Goal: Task Accomplishment & Management: Manage account settings

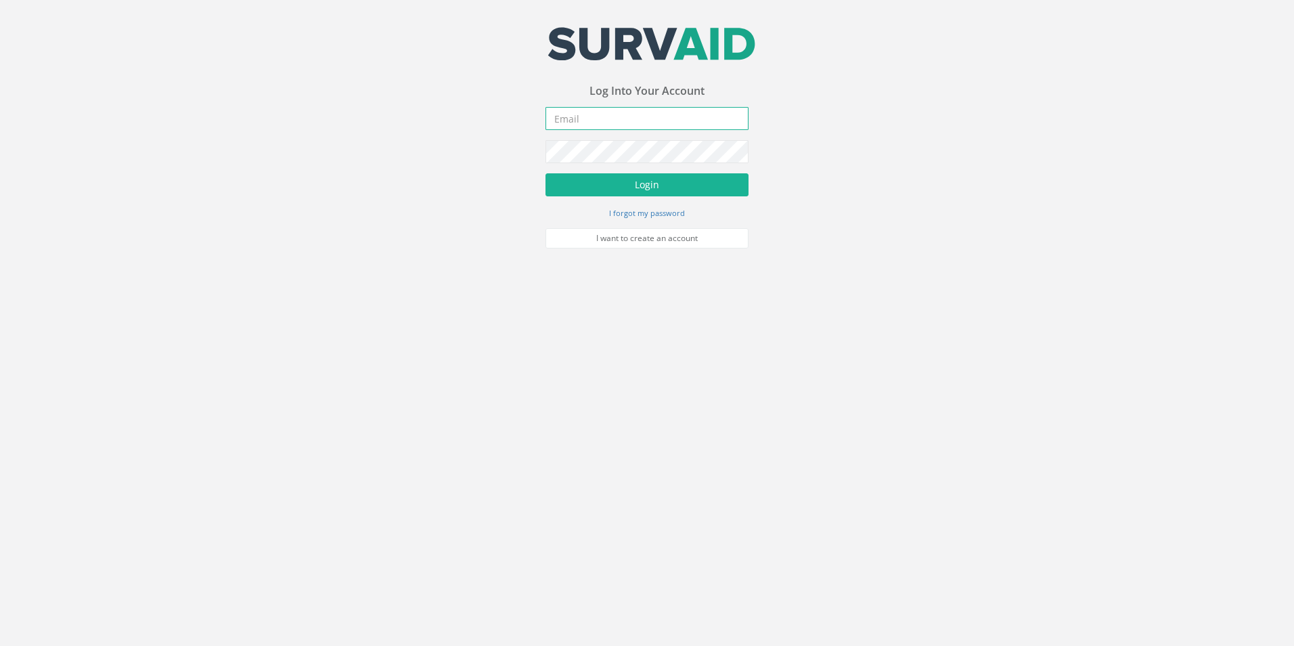
click at [610, 118] on input "email" at bounding box center [646, 118] width 203 height 23
type input "[EMAIL_ADDRESS][DOMAIN_NAME]"
click at [545, 173] on button "Login" at bounding box center [646, 184] width 203 height 23
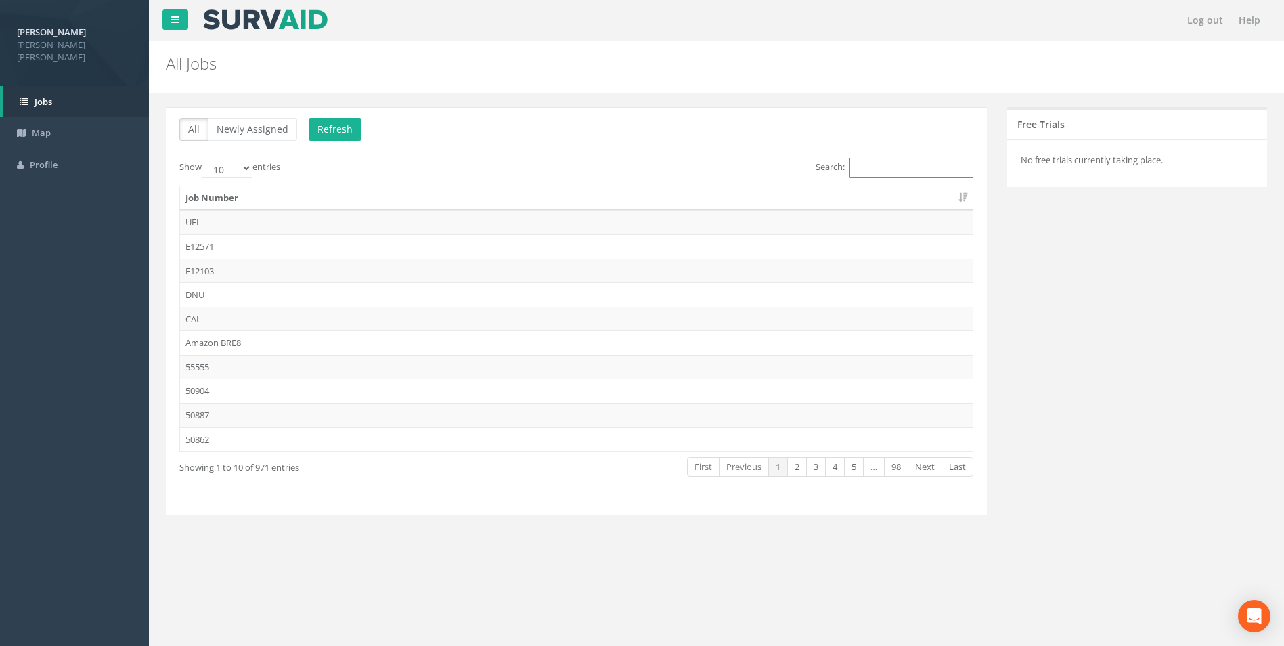
click at [886, 172] on input "Search:" at bounding box center [911, 168] width 124 height 20
click at [885, 171] on input "Search:" at bounding box center [911, 168] width 124 height 20
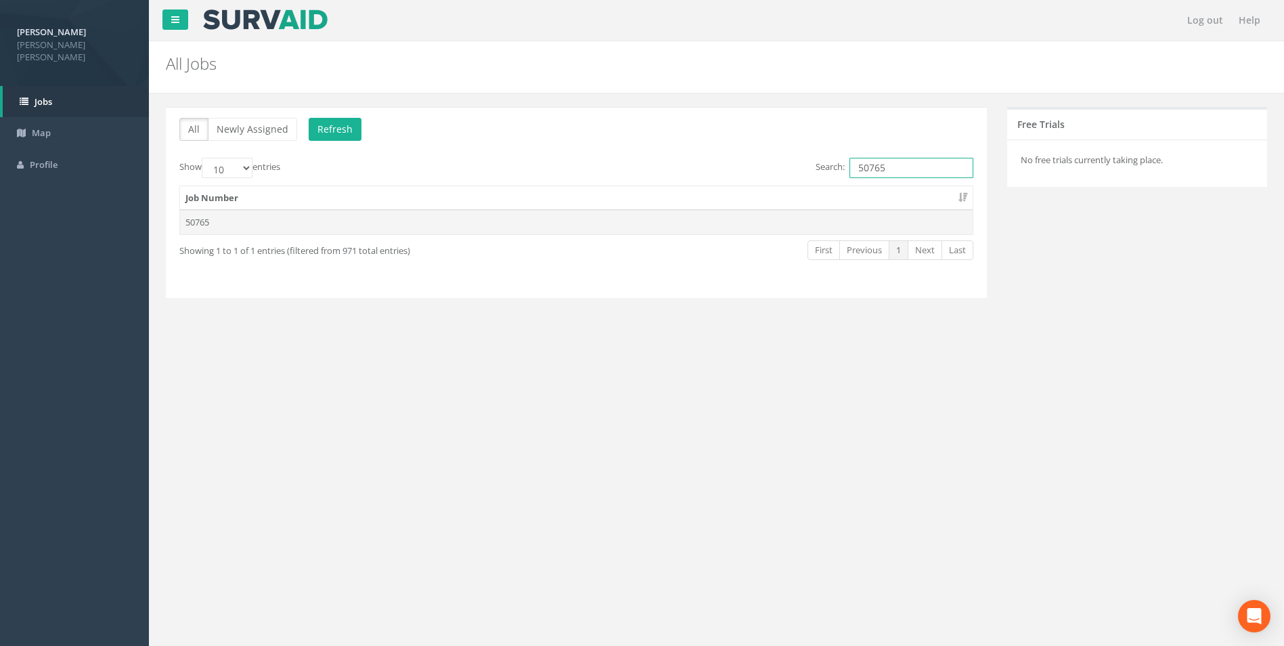
type input "50765"
click at [222, 215] on td "50765" at bounding box center [576, 222] width 792 height 24
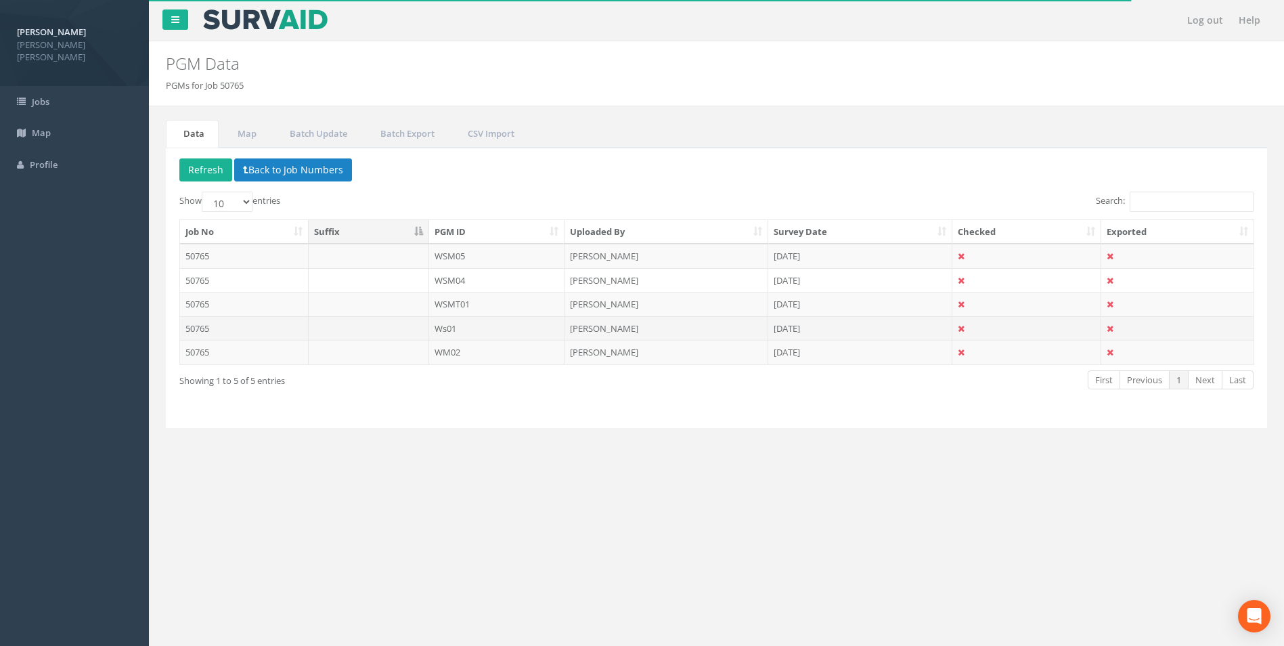
click at [467, 325] on td "Ws01" at bounding box center [497, 328] width 136 height 24
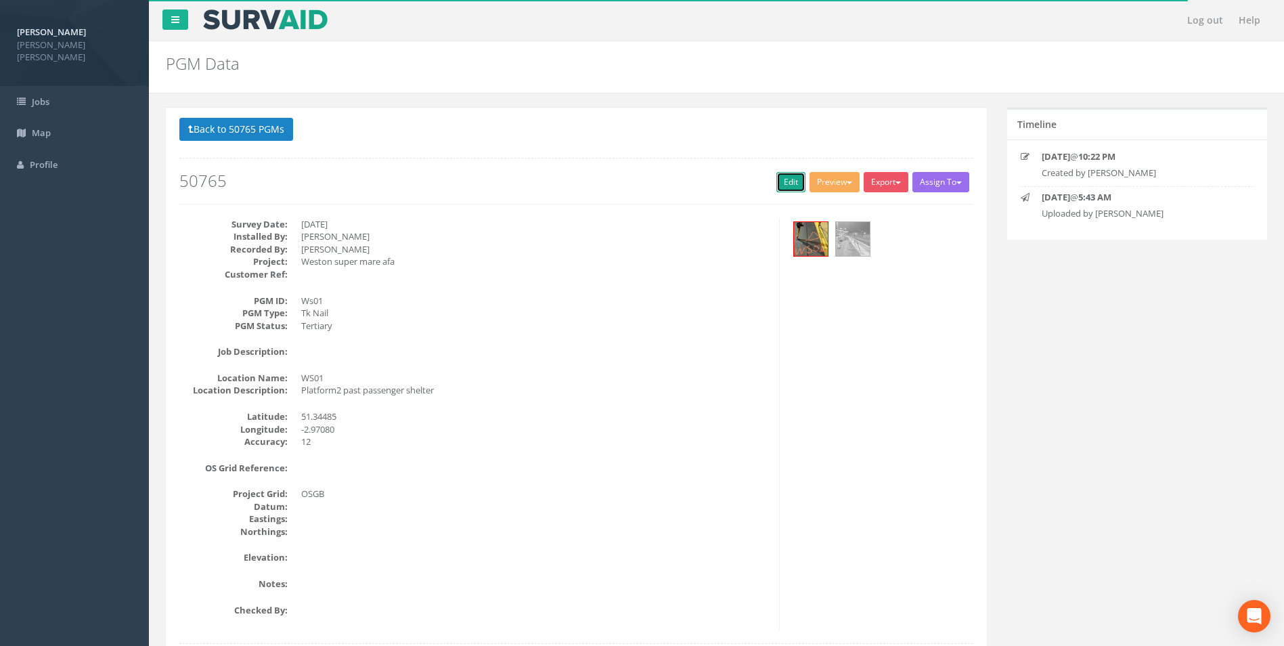
click at [788, 180] on link "Edit" at bounding box center [790, 182] width 29 height 20
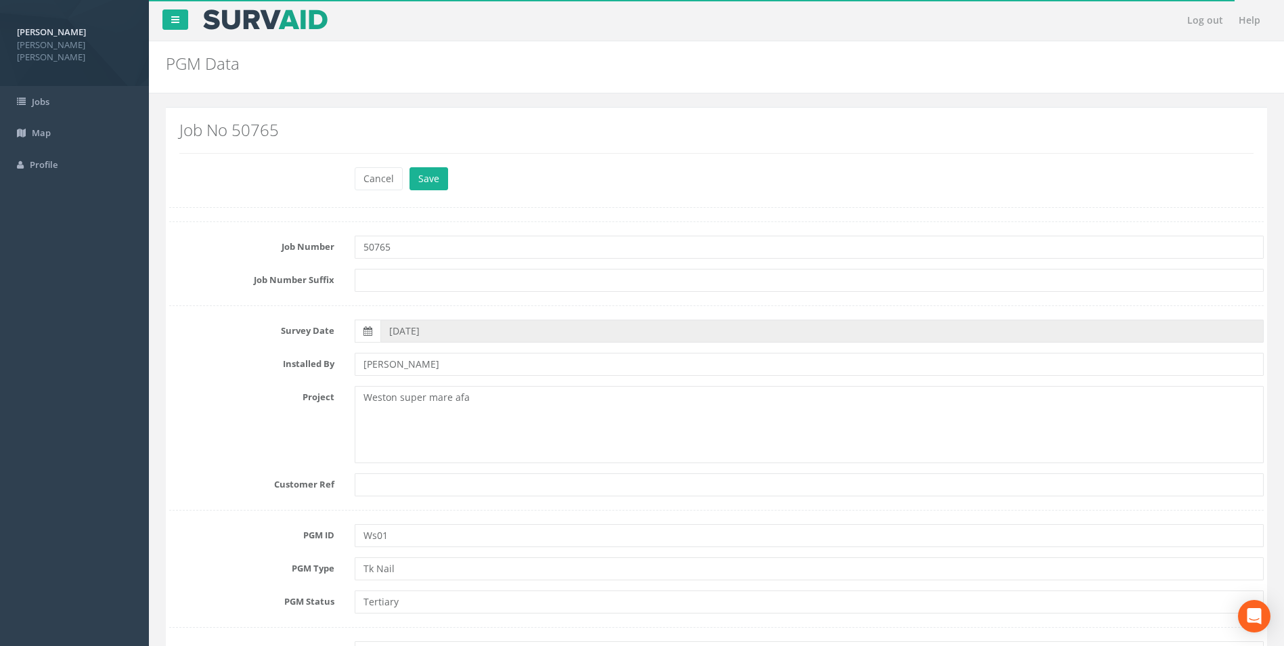
scroll to position [135, 0]
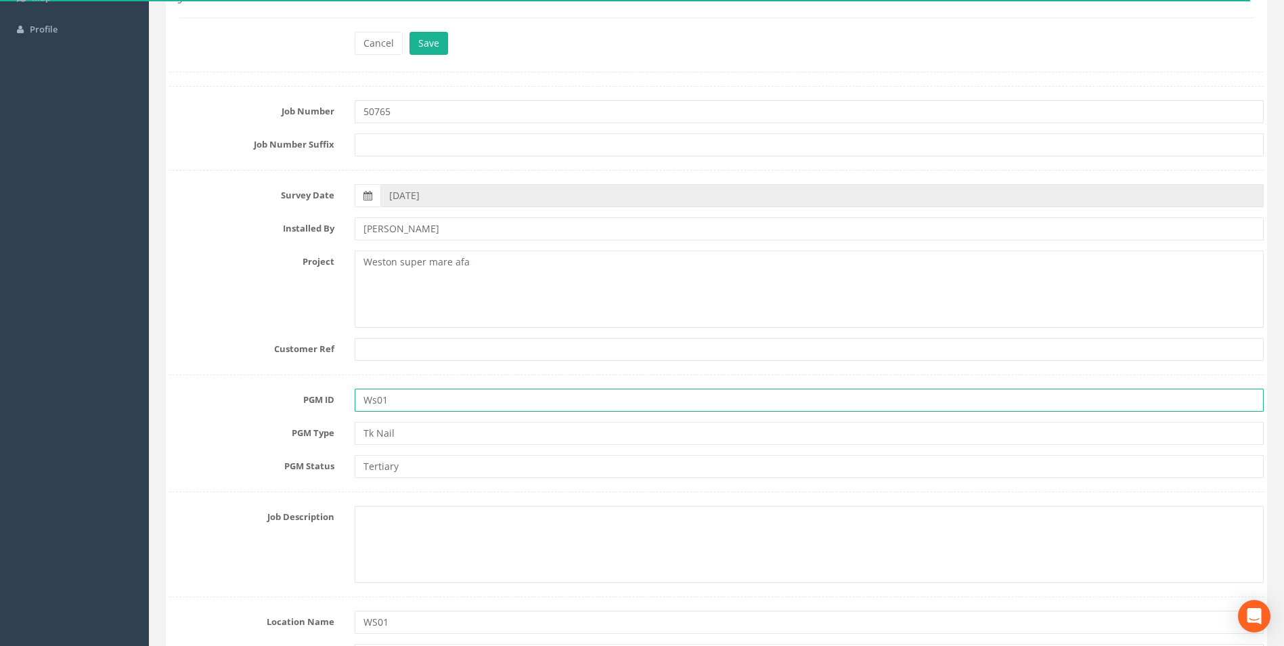
click at [374, 399] on input "Ws01" at bounding box center [809, 399] width 909 height 23
type input "WS01"
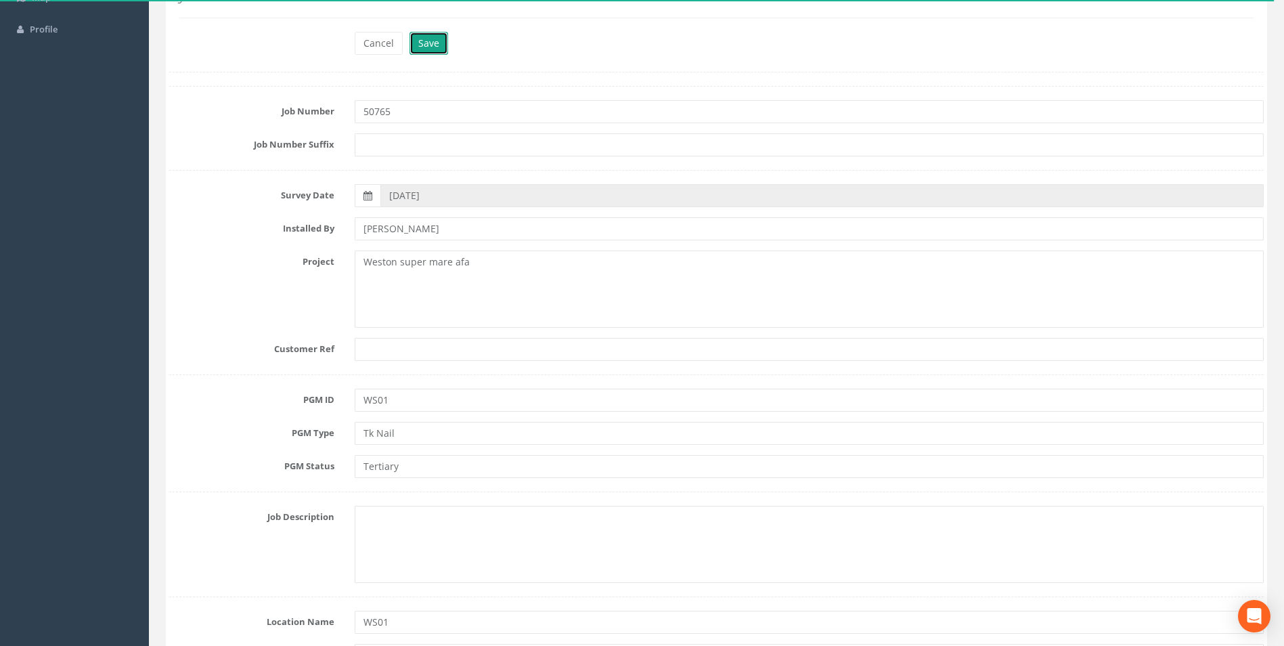
click at [434, 36] on button "Save" at bounding box center [428, 43] width 39 height 23
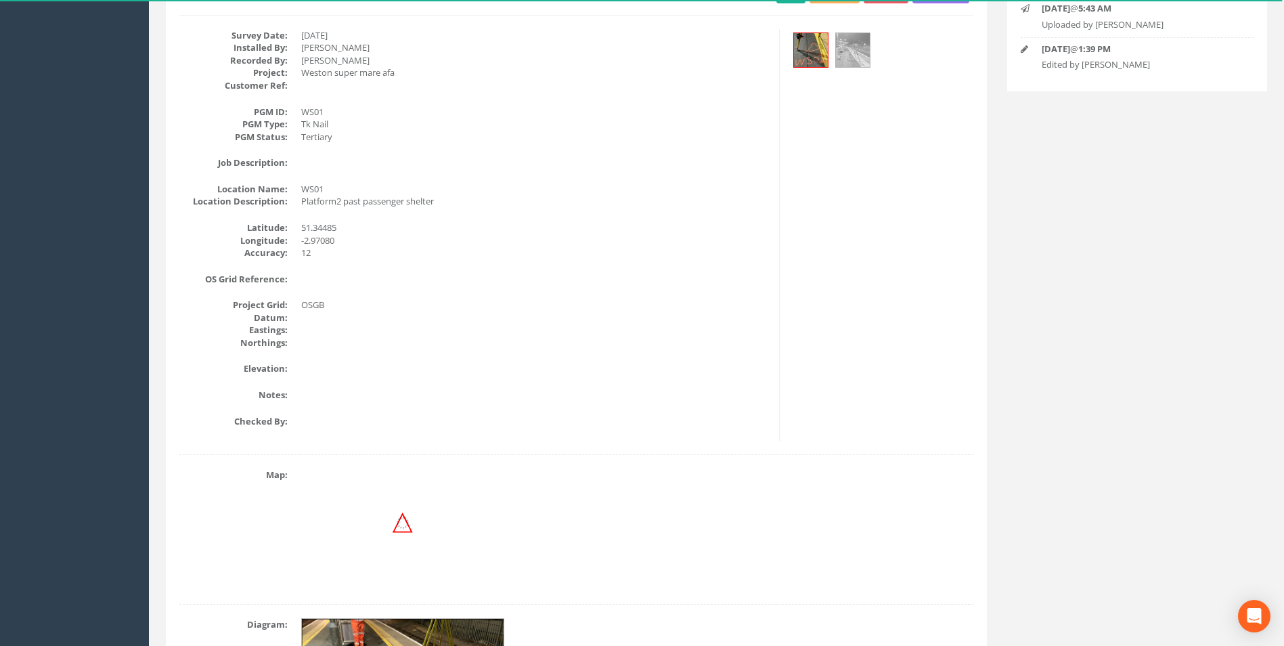
scroll to position [0, 0]
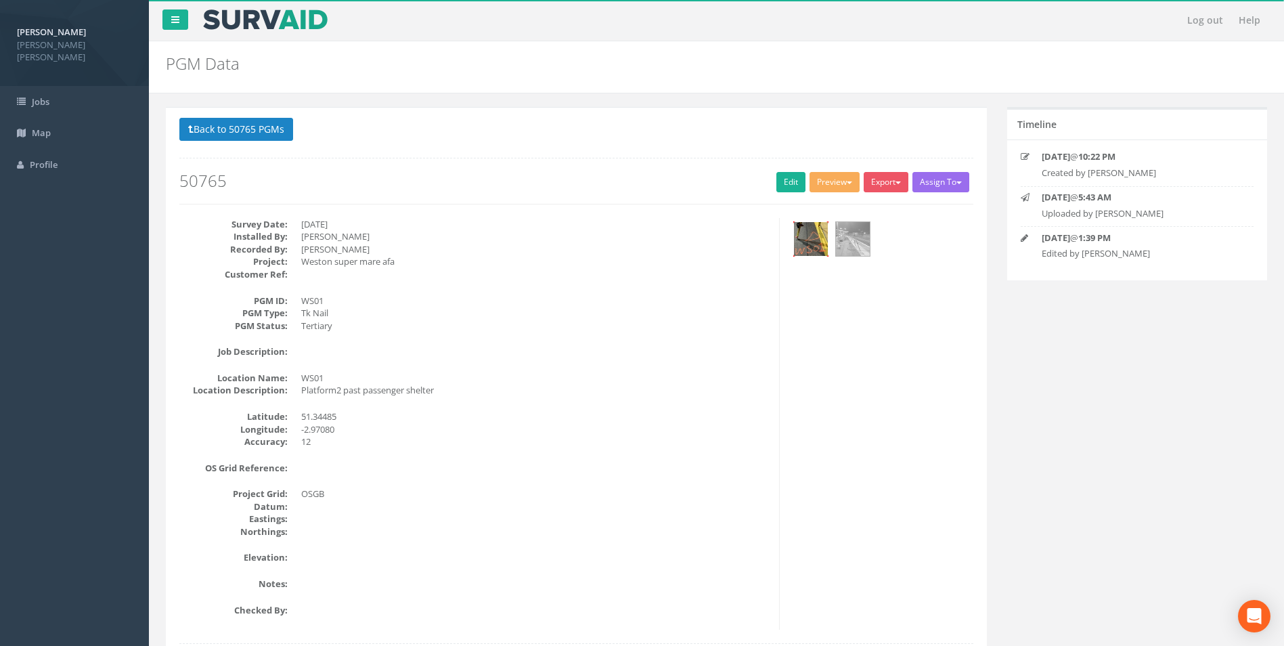
click at [803, 238] on img at bounding box center [811, 239] width 34 height 34
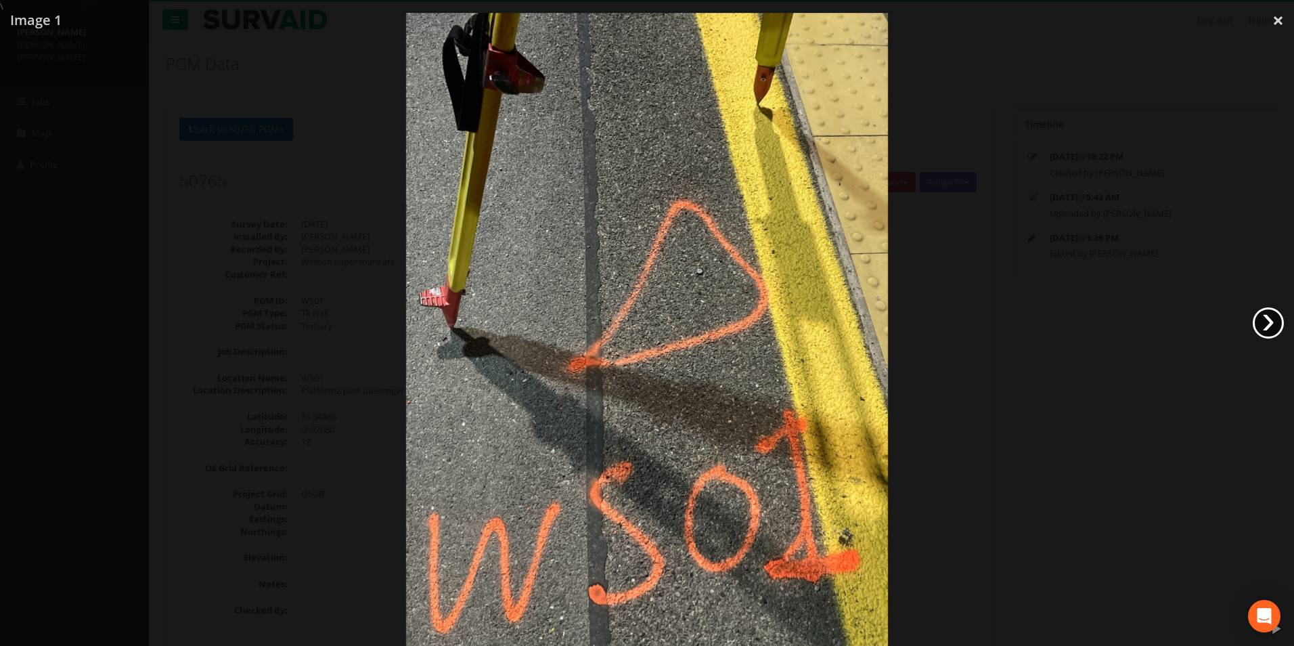
click at [1266, 325] on link "›" at bounding box center [1268, 322] width 31 height 31
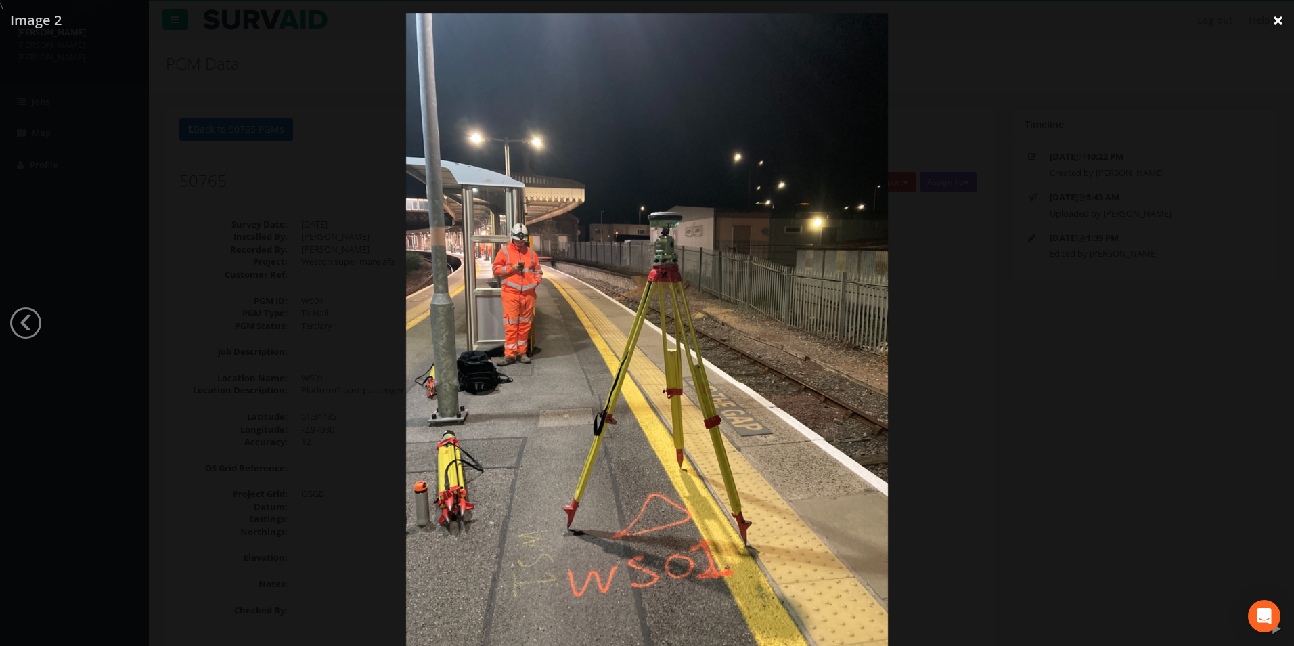
click at [1276, 22] on link "×" at bounding box center [1278, 20] width 32 height 41
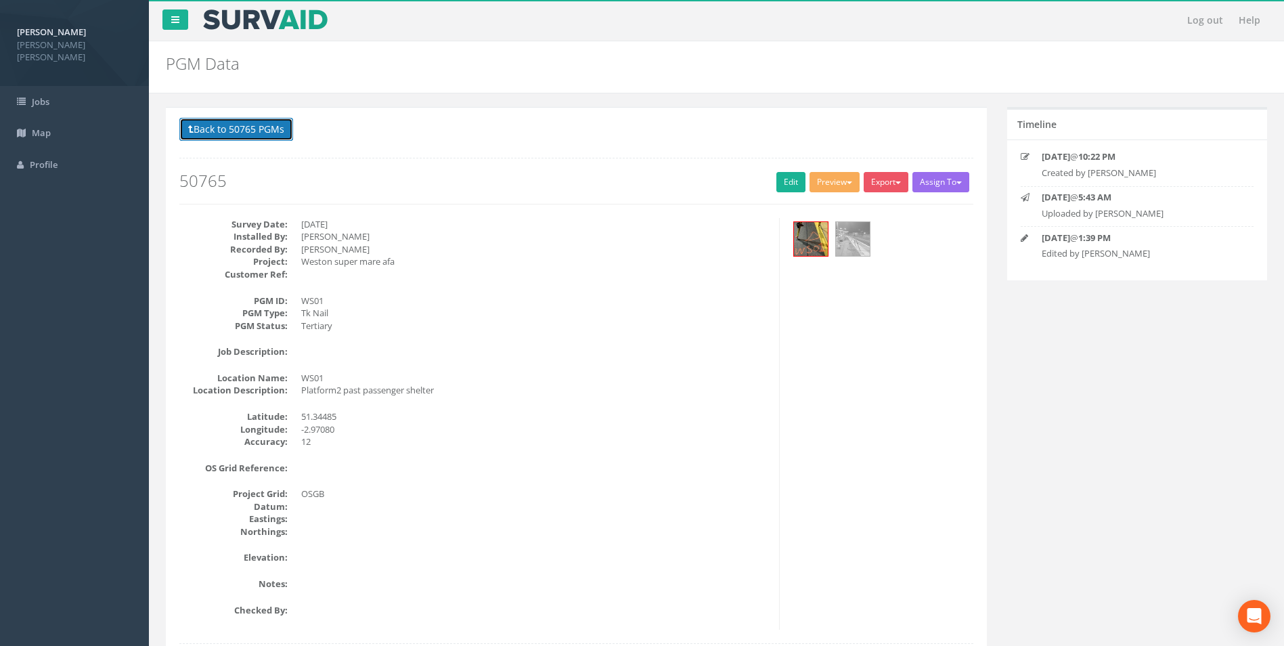
click at [235, 130] on button "Back to 50765 PGMs" at bounding box center [236, 129] width 114 height 23
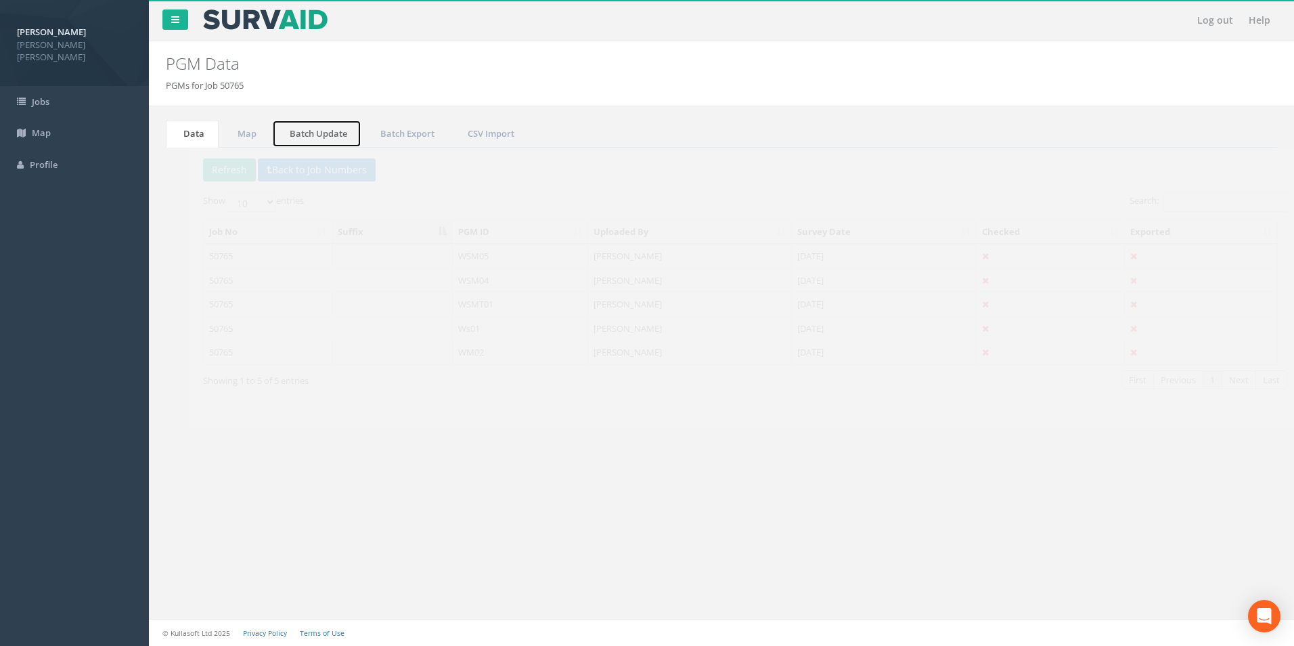
click at [332, 135] on link "Batch Update" at bounding box center [316, 134] width 89 height 28
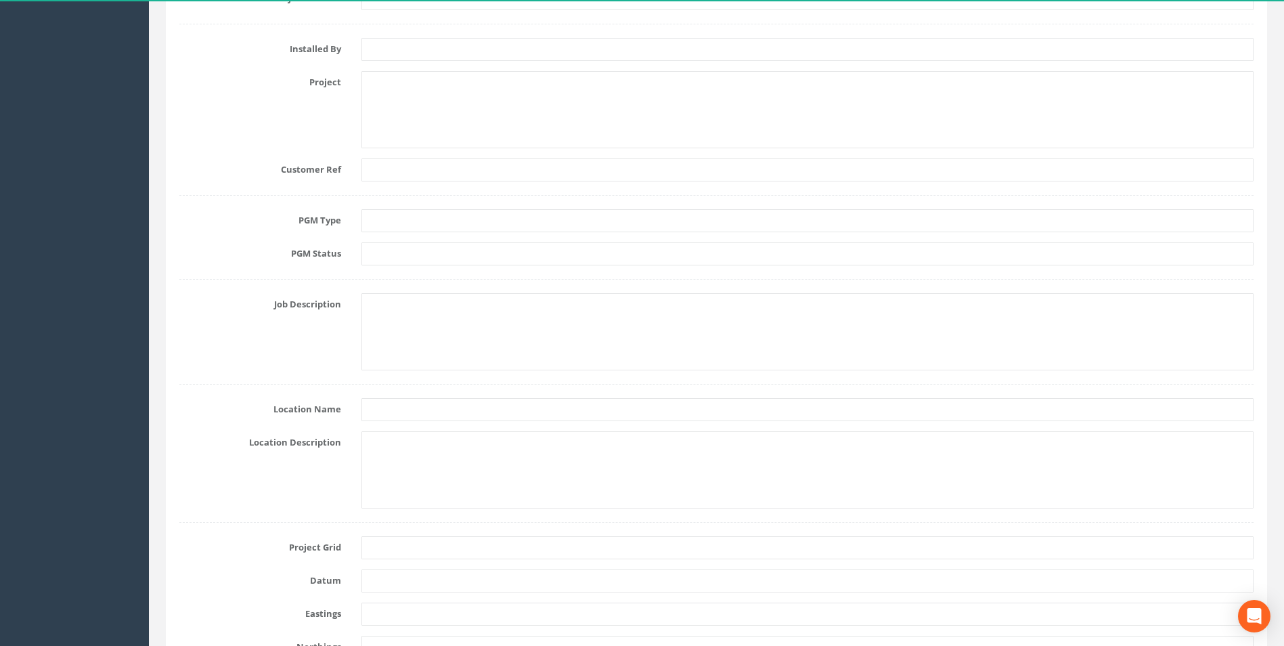
scroll to position [271, 0]
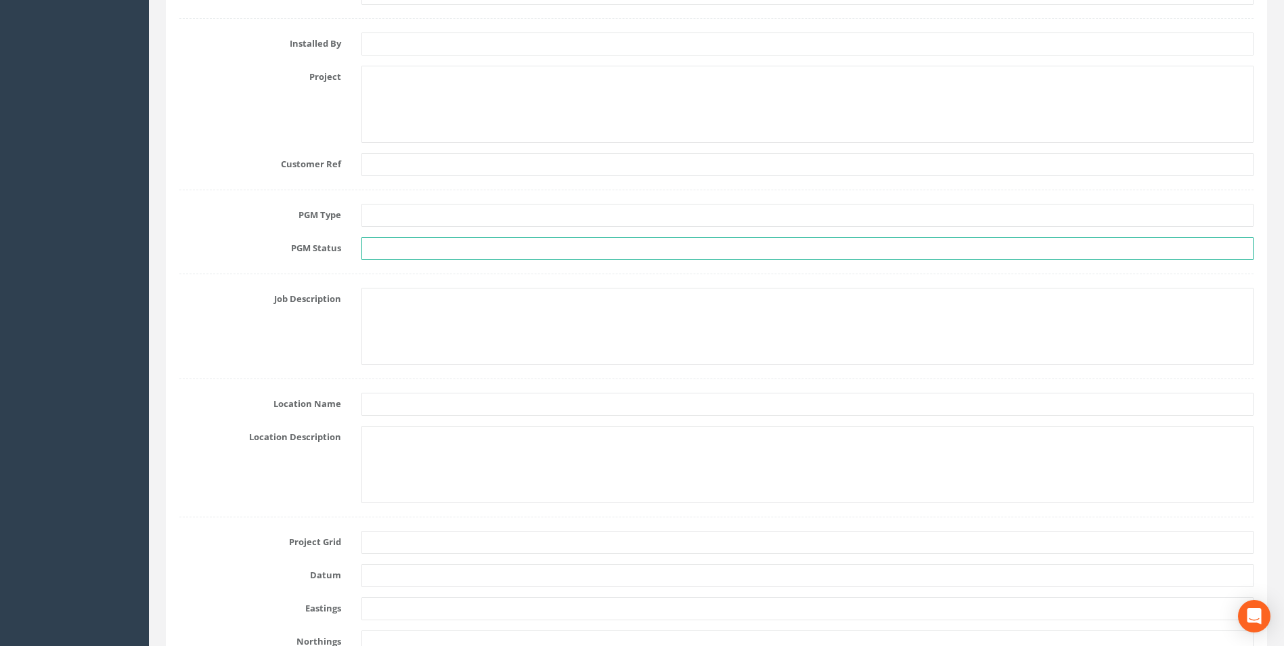
click at [375, 242] on input "text" at bounding box center [807, 248] width 892 height 23
type input "Tertiary"
click at [390, 215] on input "text" at bounding box center [807, 215] width 892 height 23
type input "Type 4 - PK Nail"
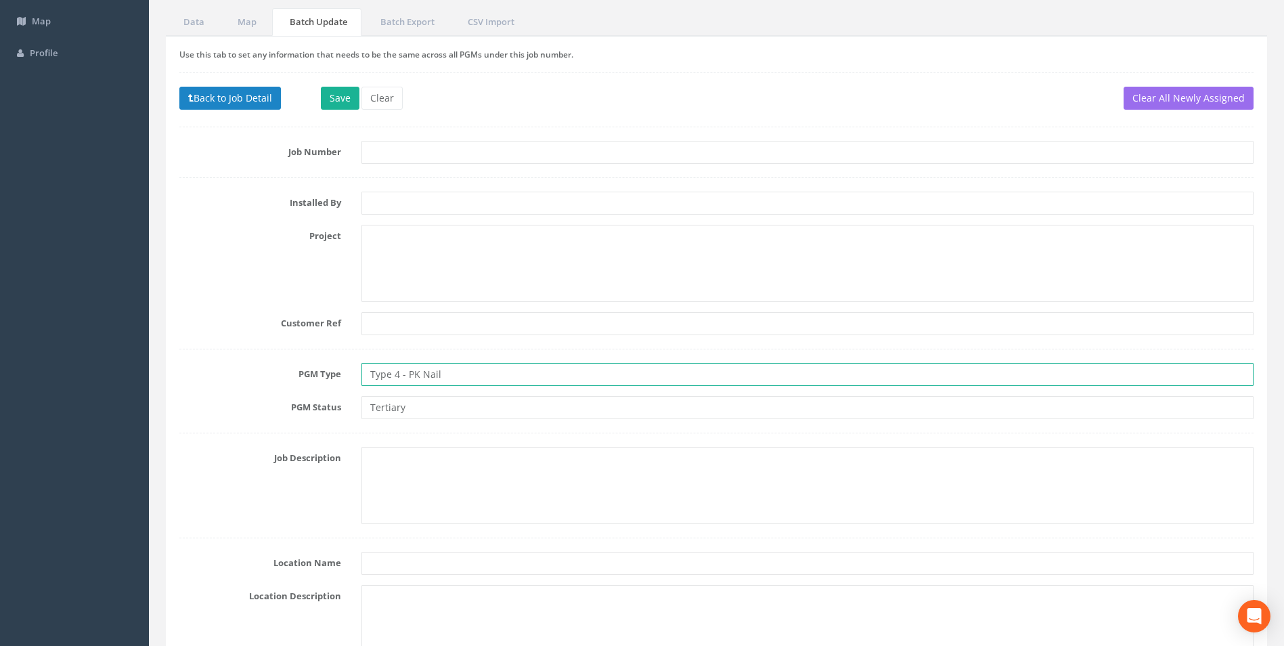
scroll to position [68, 0]
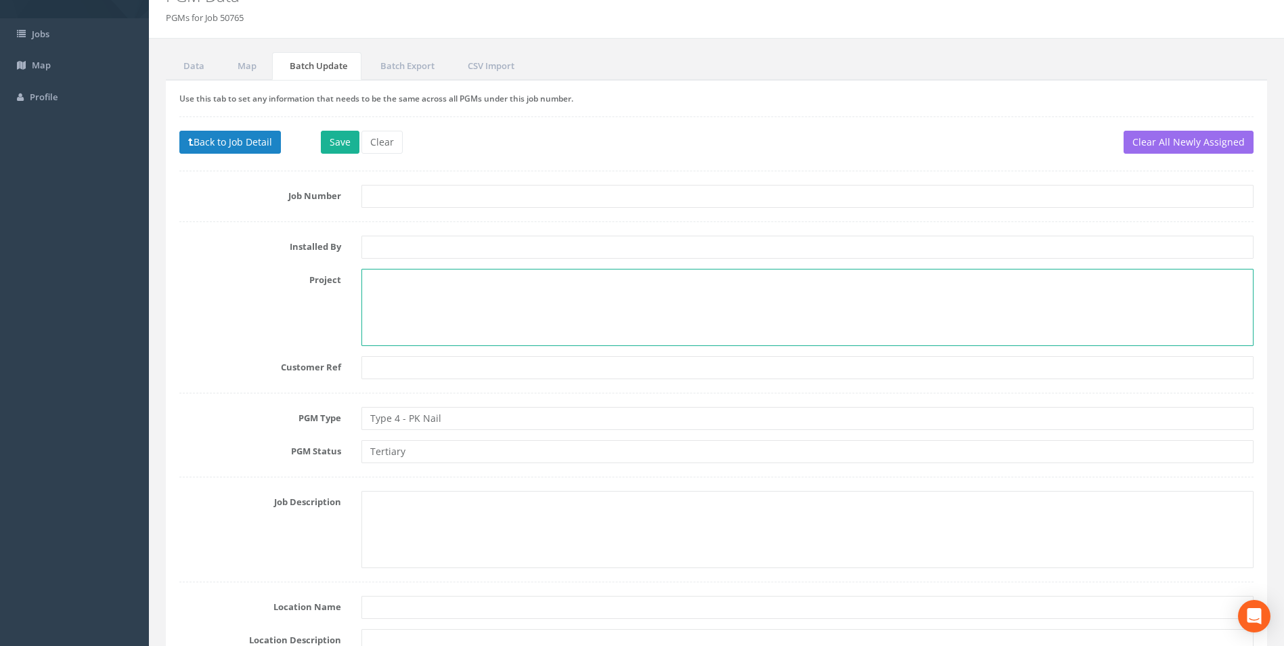
click at [403, 292] on textarea at bounding box center [807, 307] width 892 height 77
paste textarea "Weston Super Mare AFA"
type textarea "Weston Super Mare AFA"
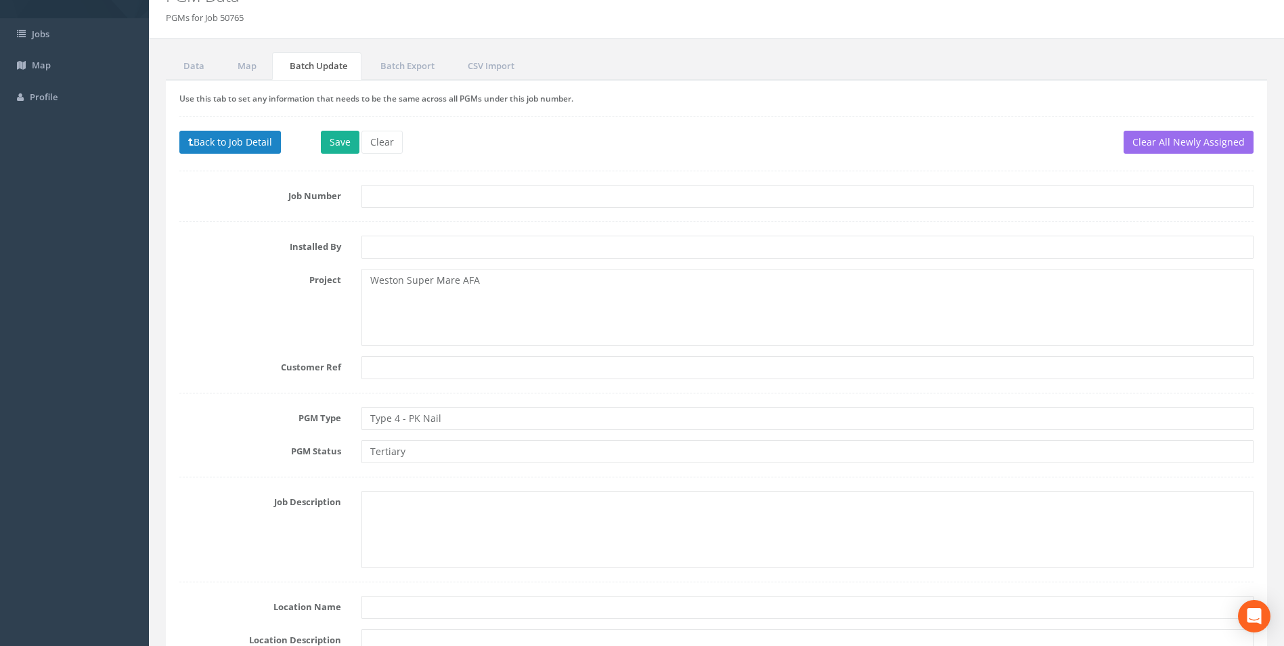
click at [227, 265] on form "Job Number Installed By Project Weston Super Mare AFA Customer Ref PGM Type Typ…" at bounding box center [716, 645] width 1074 height 920
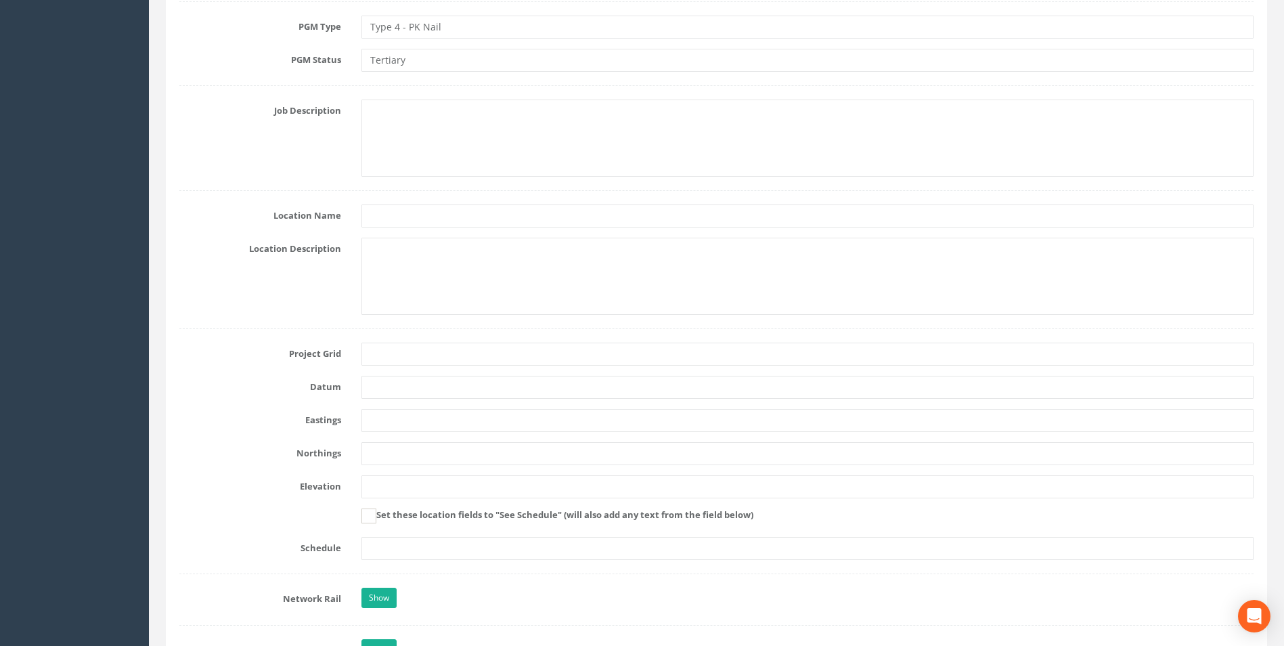
scroll to position [474, 0]
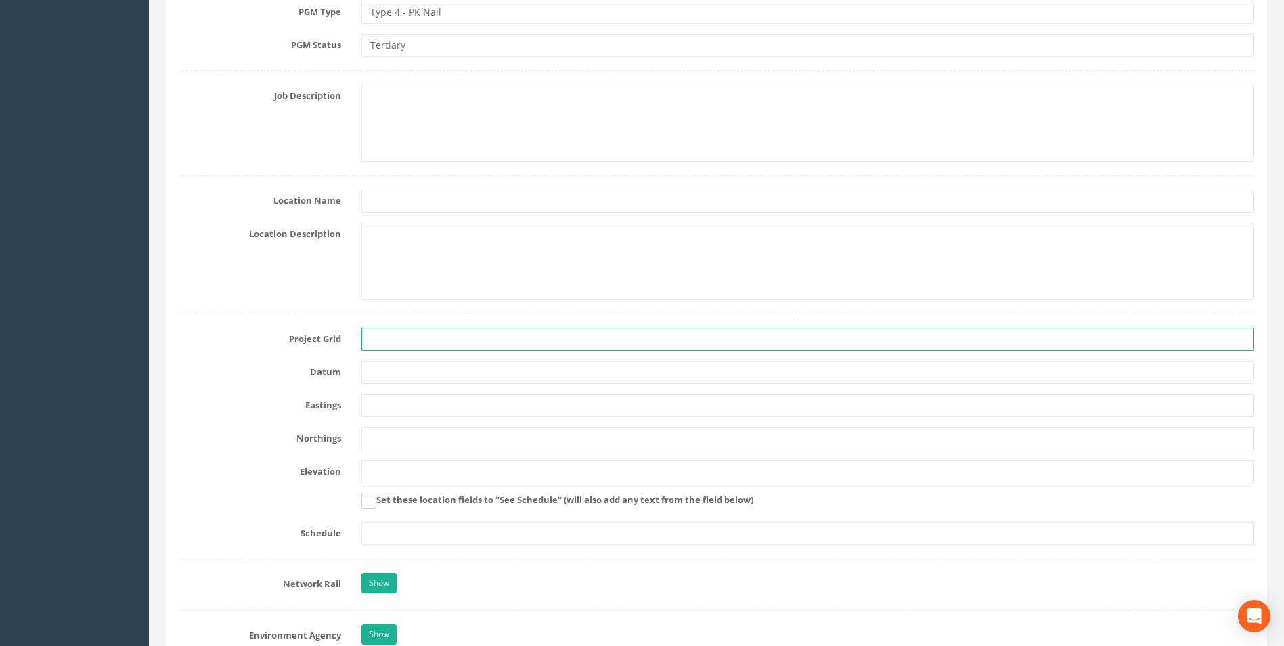
click at [406, 340] on input "text" at bounding box center [807, 339] width 892 height 23
type input "OSGB36(SF1)"
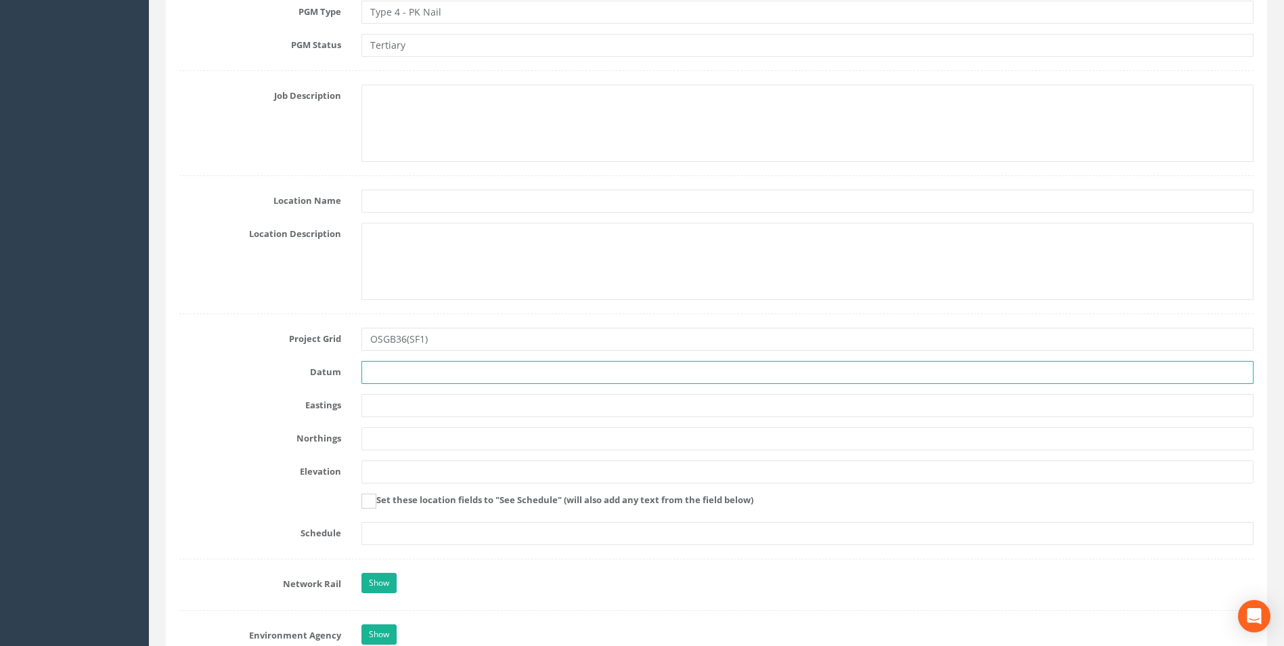
click at [386, 372] on input "text" at bounding box center [807, 372] width 892 height 23
type input "Ordnance Datum Newlyn"
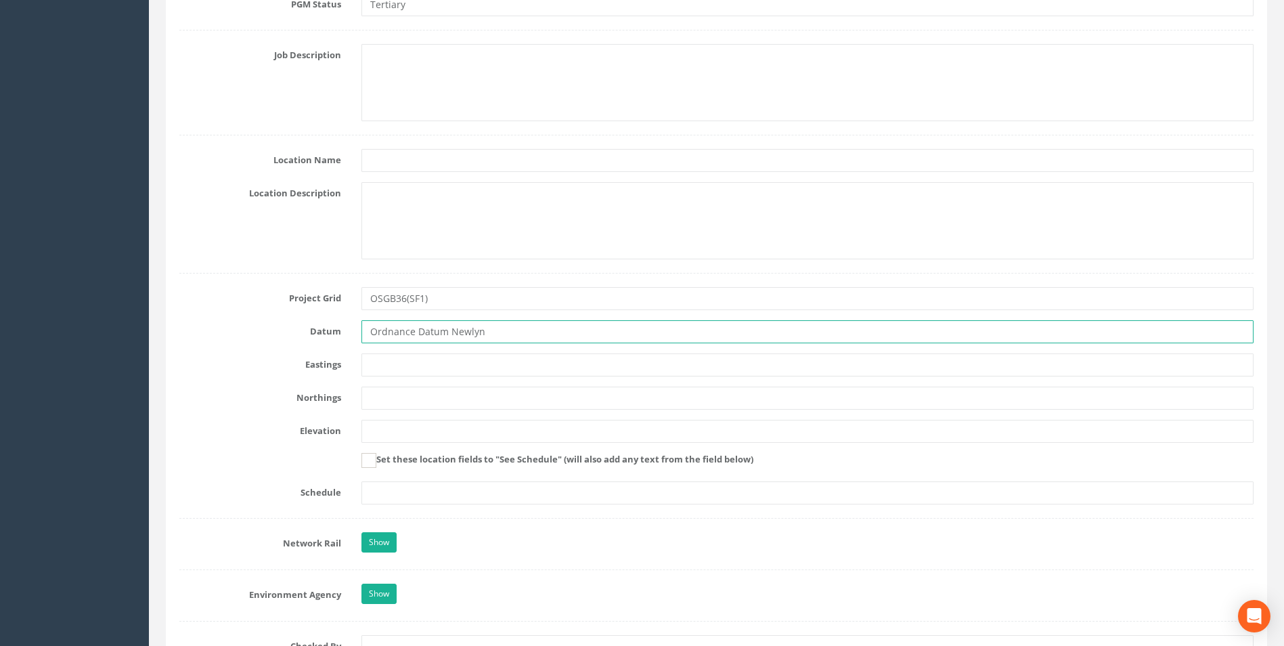
scroll to position [594, 0]
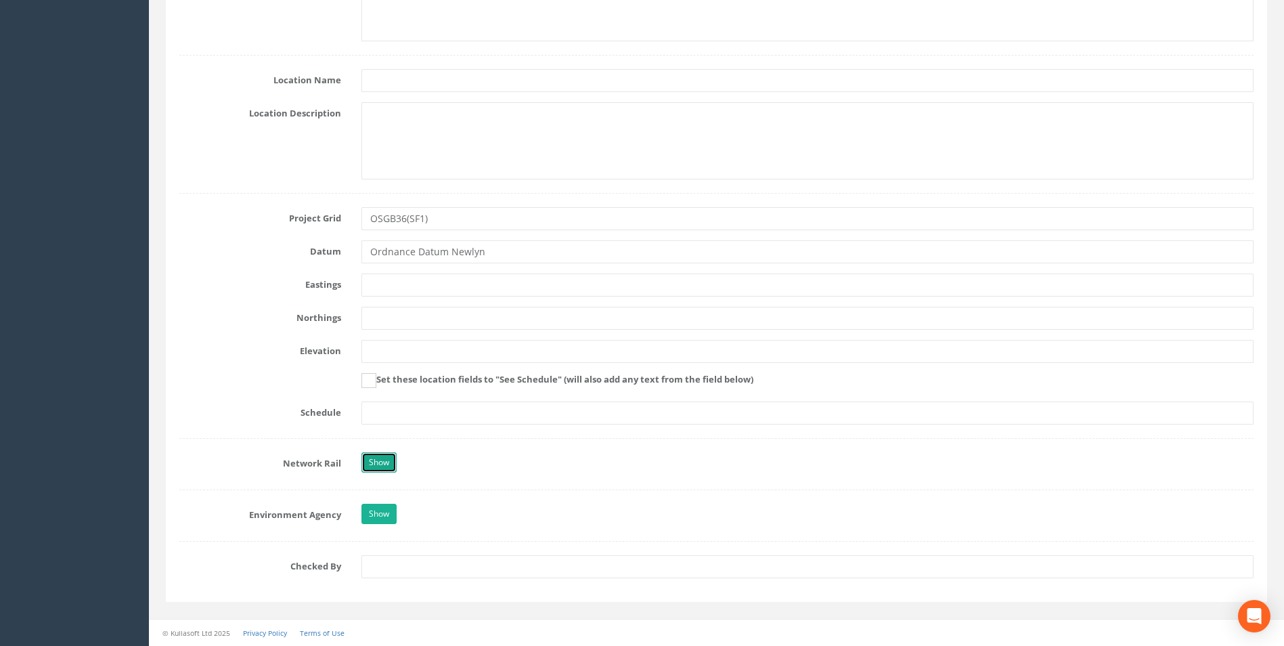
click at [380, 463] on link "Show" at bounding box center [378, 462] width 35 height 20
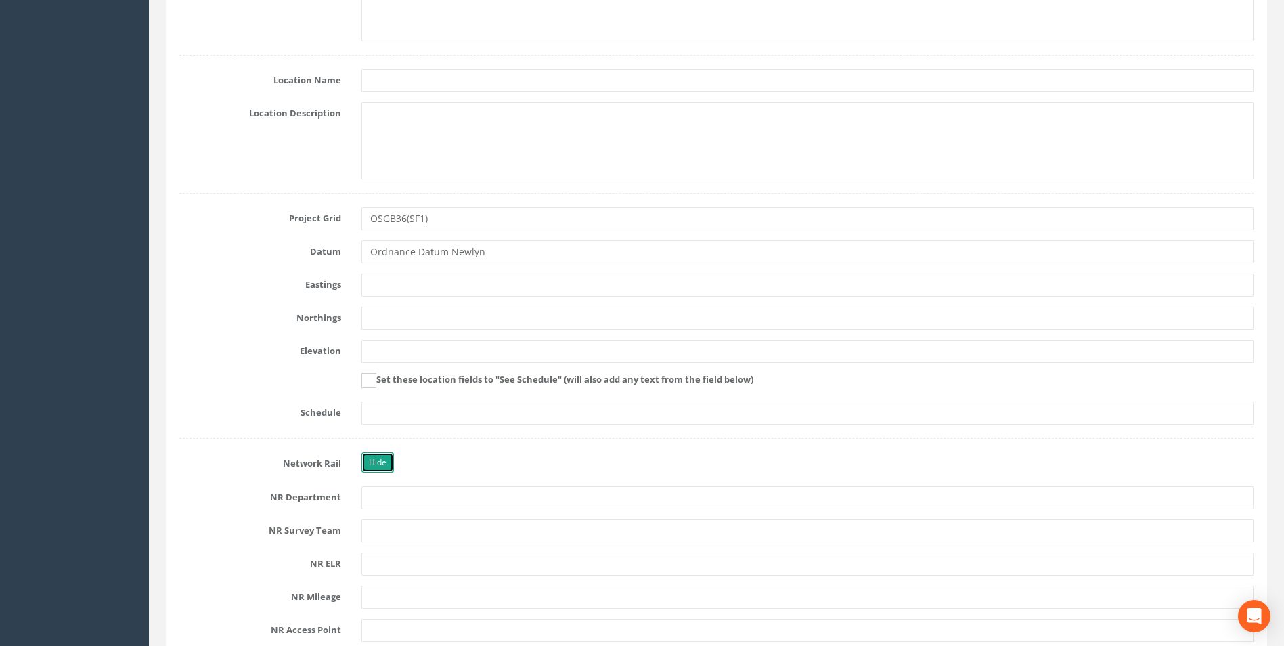
click at [380, 463] on link "Hide" at bounding box center [377, 462] width 32 height 20
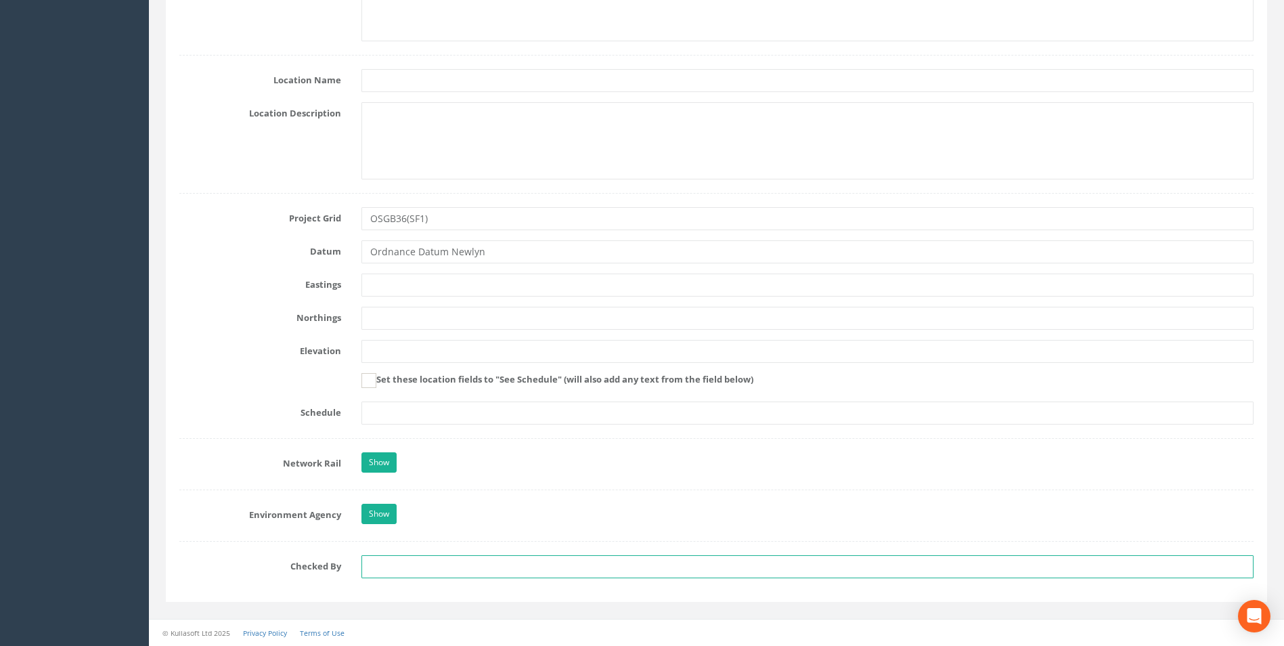
click at [410, 566] on input "text" at bounding box center [807, 566] width 892 height 23
type input "GC"
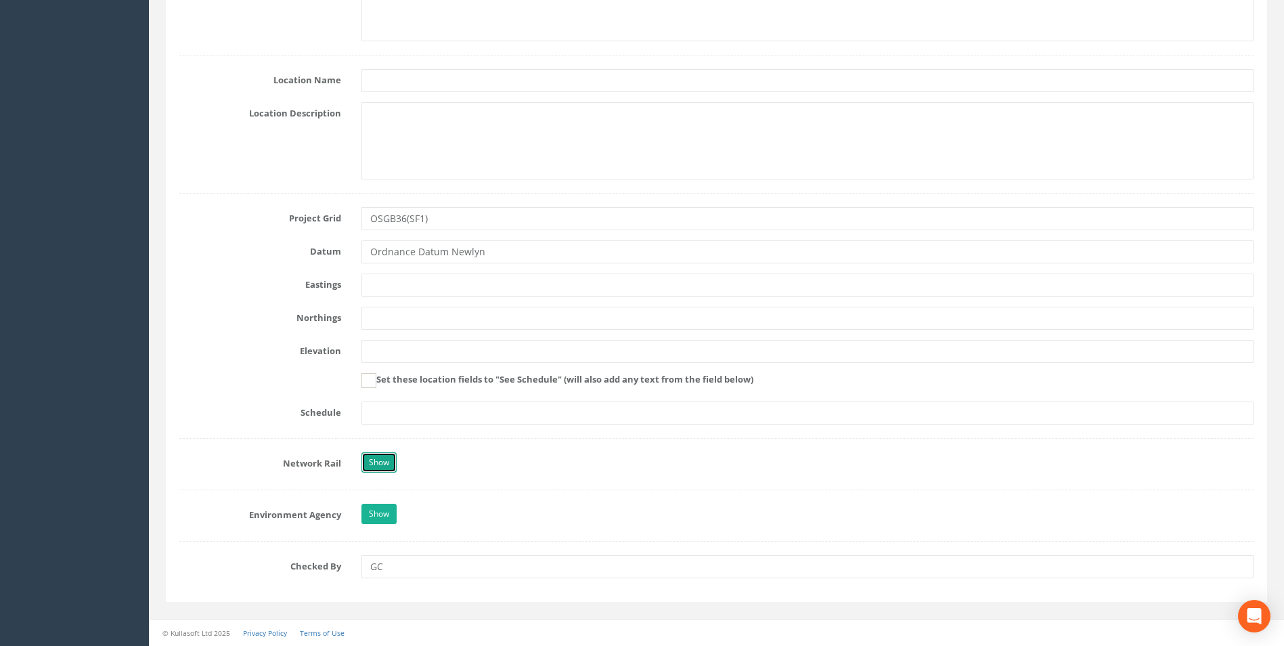
click at [374, 457] on link "Show" at bounding box center [378, 462] width 35 height 20
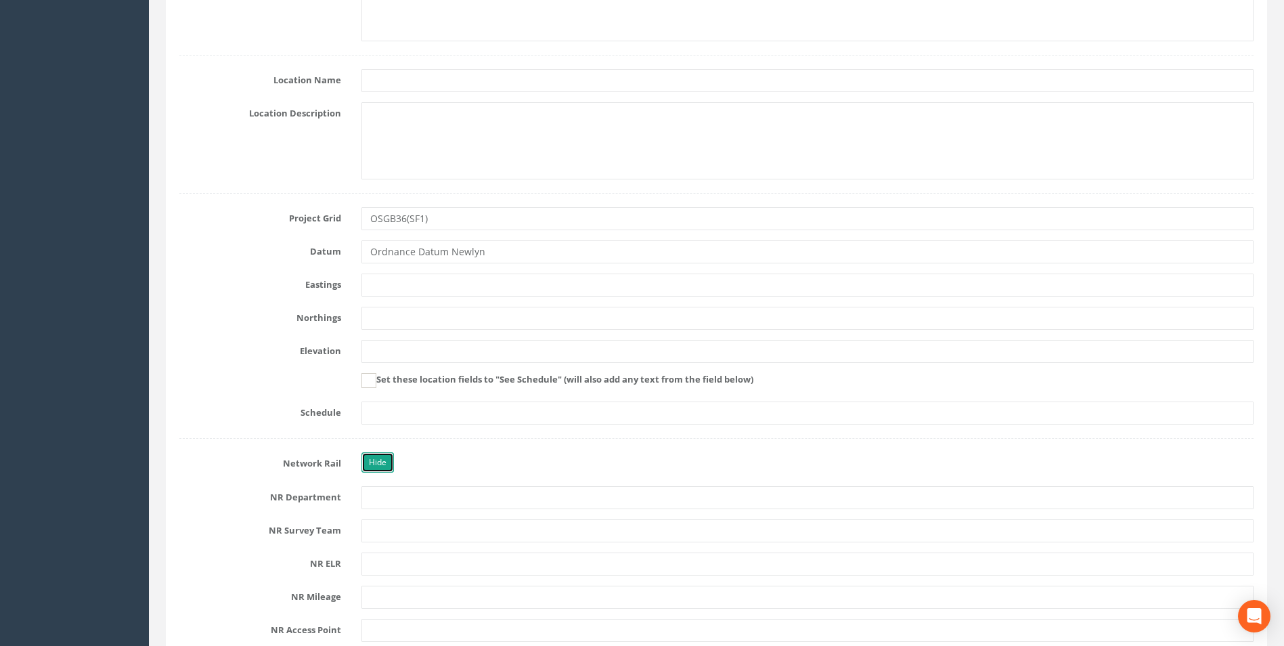
scroll to position [662, 0]
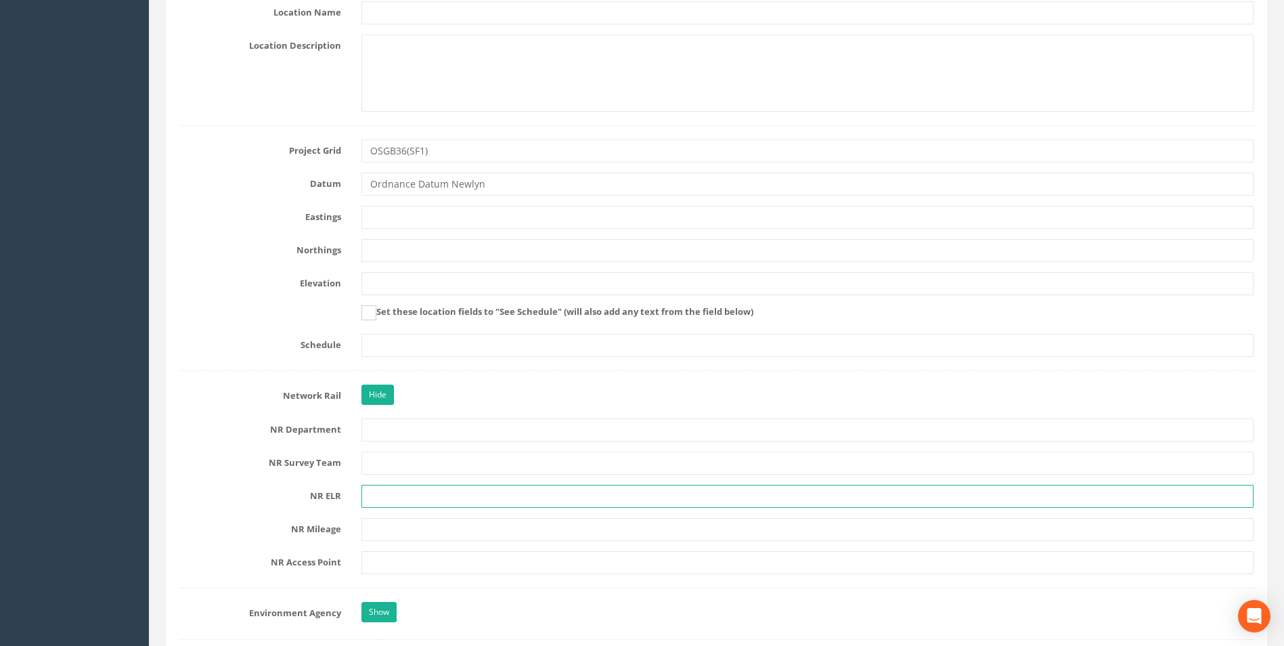
click at [412, 490] on input "text" at bounding box center [807, 495] width 892 height 23
type input "WSM"
click at [201, 465] on label "NR Survey Team" at bounding box center [260, 460] width 182 height 18
click at [393, 561] on input "text" at bounding box center [807, 562] width 892 height 23
type input "[GEOGRAPHIC_DATA]"
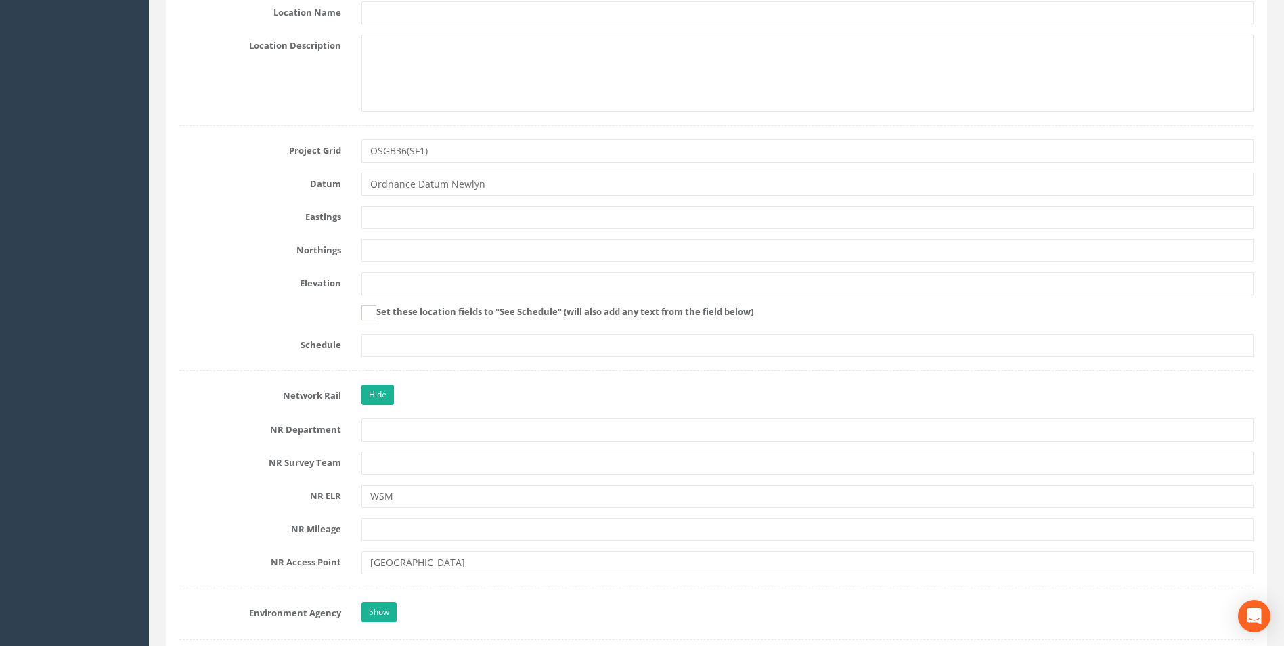
click at [206, 418] on label "NR Department" at bounding box center [260, 427] width 182 height 18
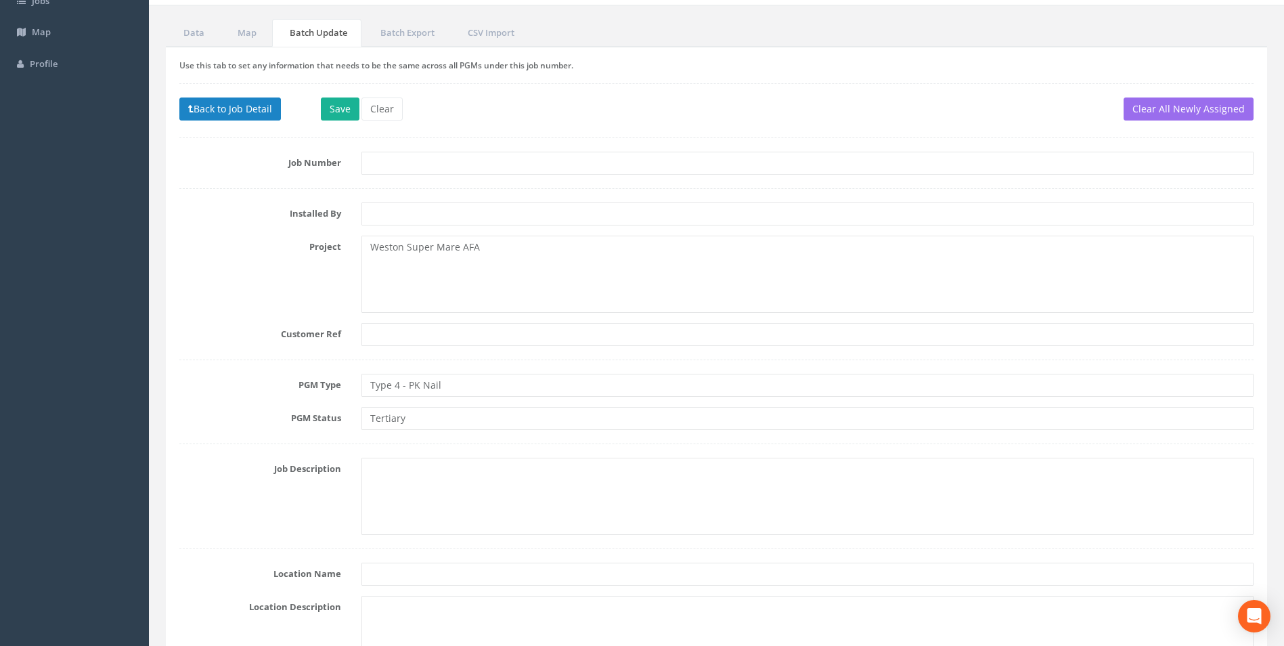
scroll to position [0, 0]
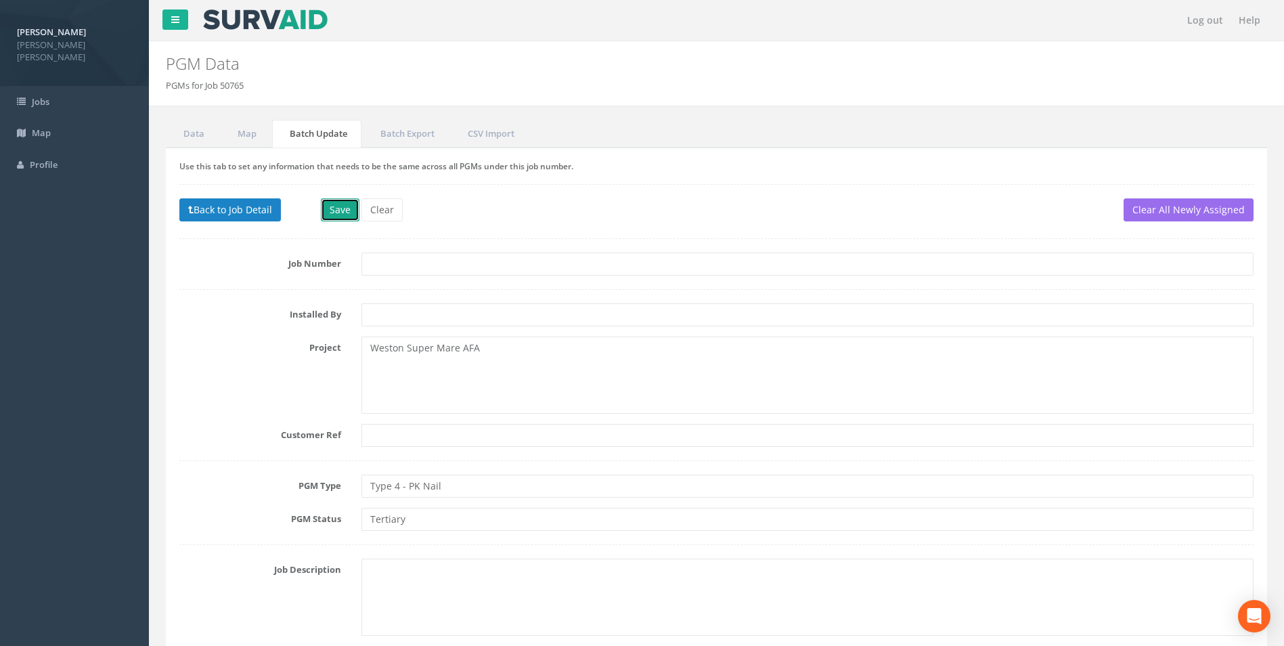
click at [332, 208] on button "Save" at bounding box center [340, 209] width 39 height 23
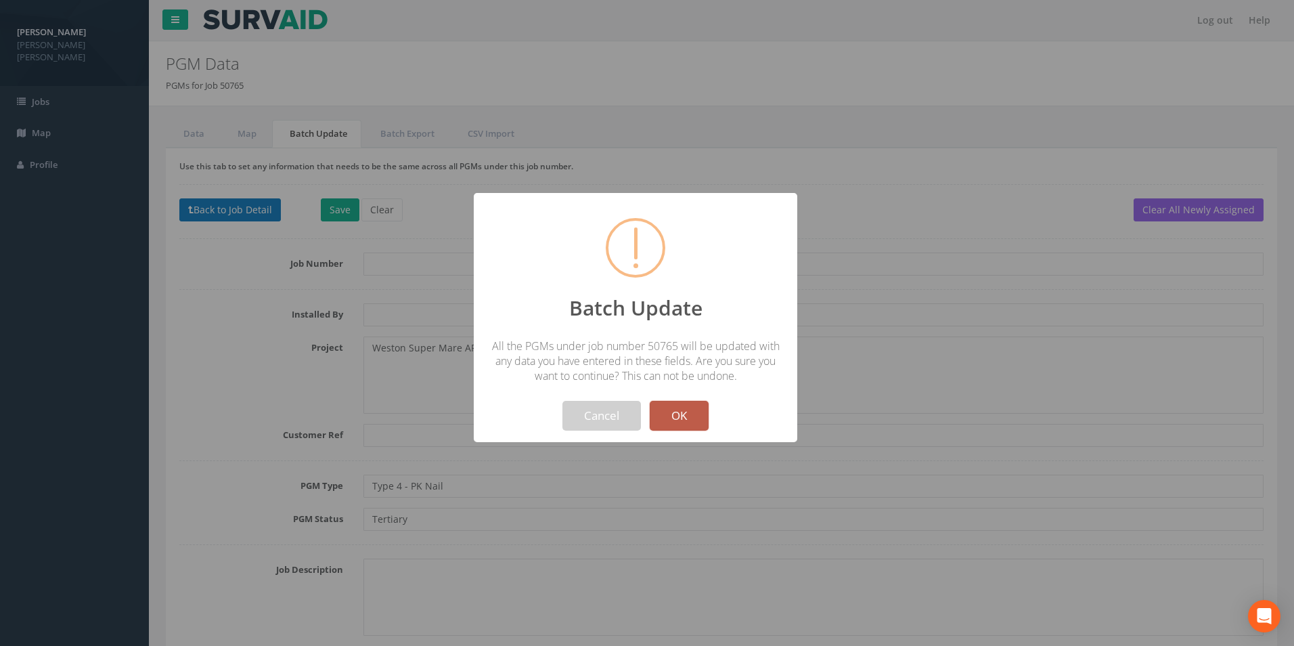
click at [692, 419] on button "OK" at bounding box center [679, 416] width 59 height 30
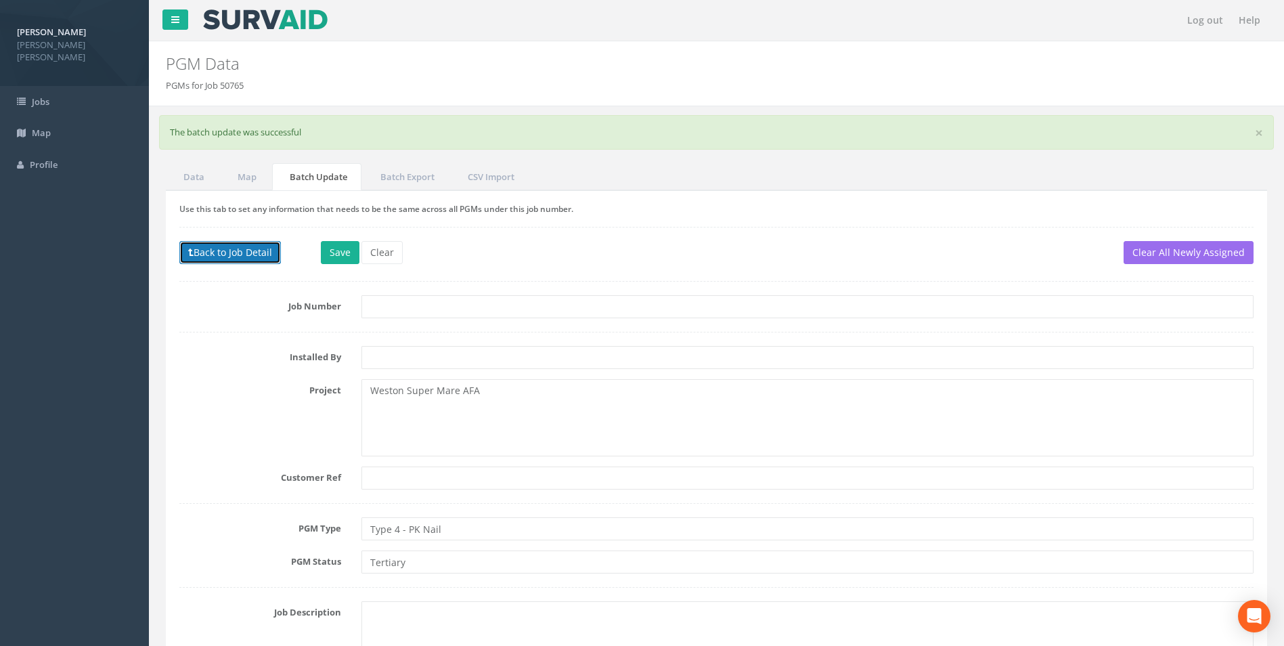
click at [224, 255] on button "Back to Job Detail" at bounding box center [230, 252] width 102 height 23
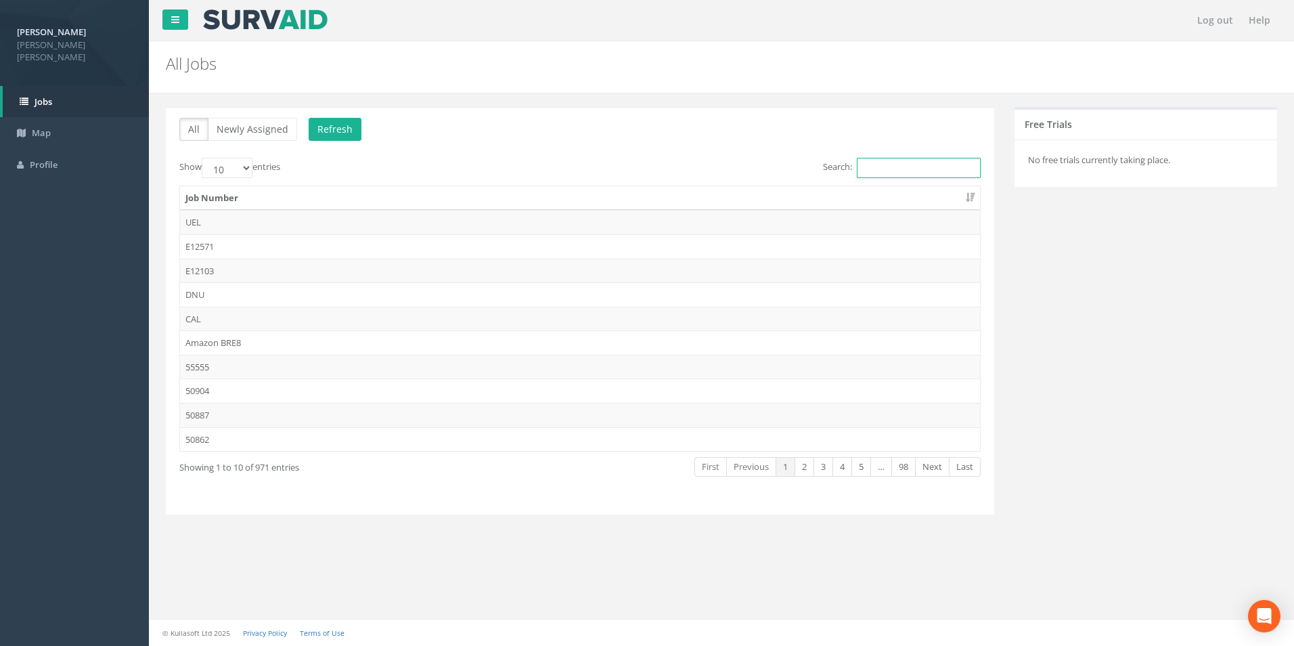
click at [905, 164] on input "Search:" at bounding box center [919, 168] width 124 height 20
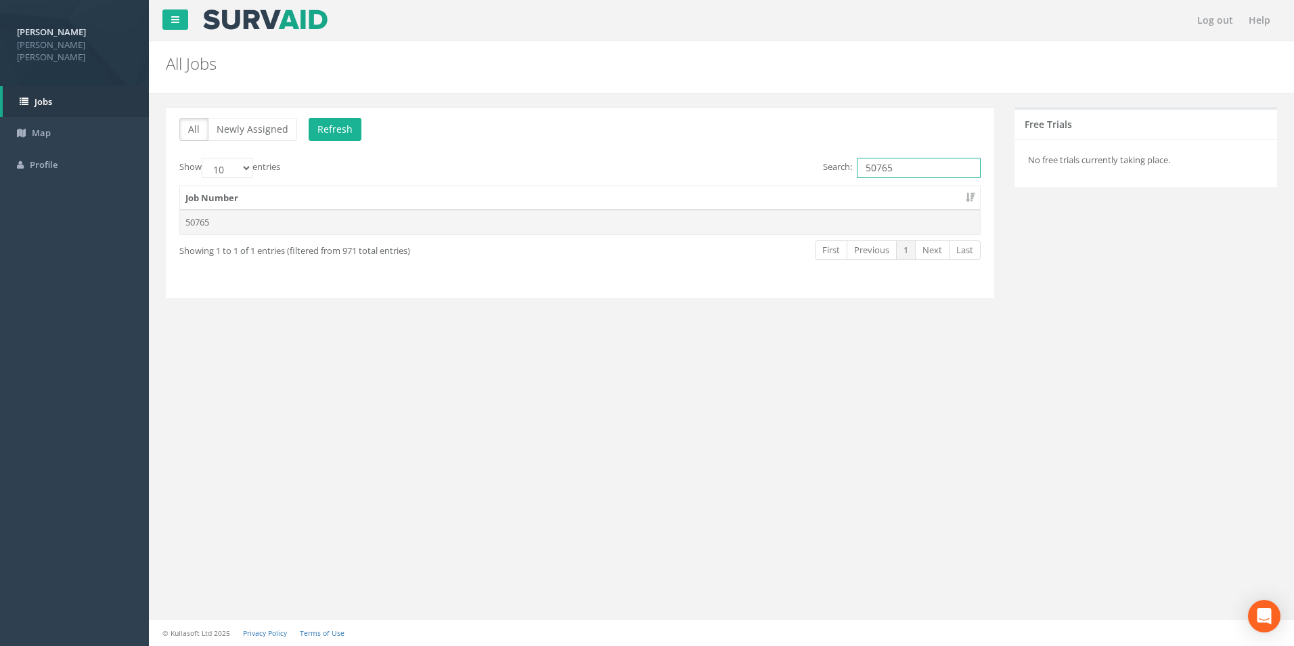
type input "50765"
click at [204, 225] on td "50765" at bounding box center [580, 222] width 800 height 24
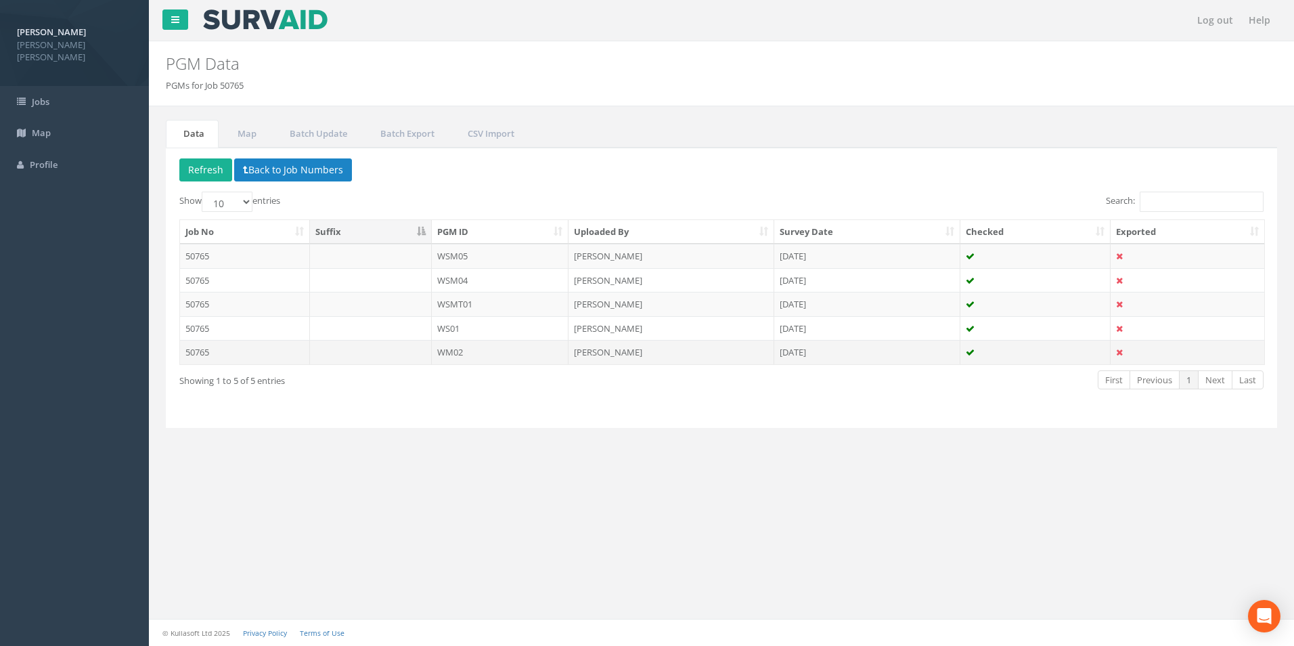
click at [475, 348] on td "WM02" at bounding box center [500, 352] width 137 height 24
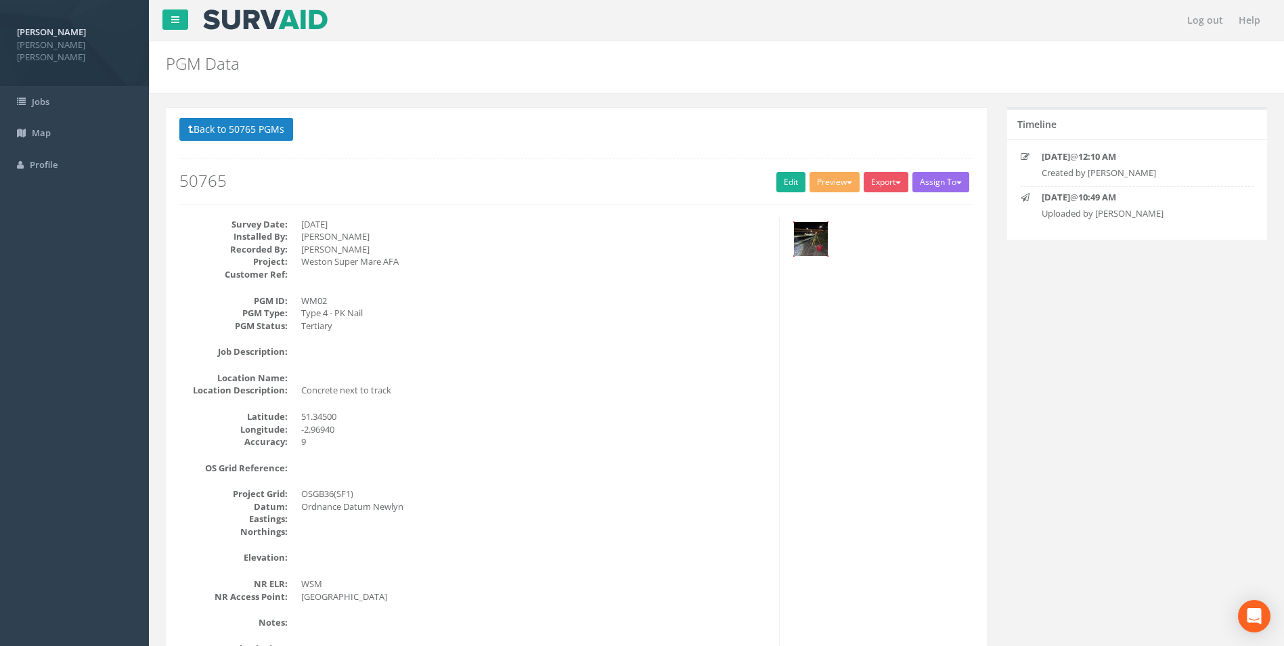
click at [806, 225] on img at bounding box center [811, 239] width 34 height 34
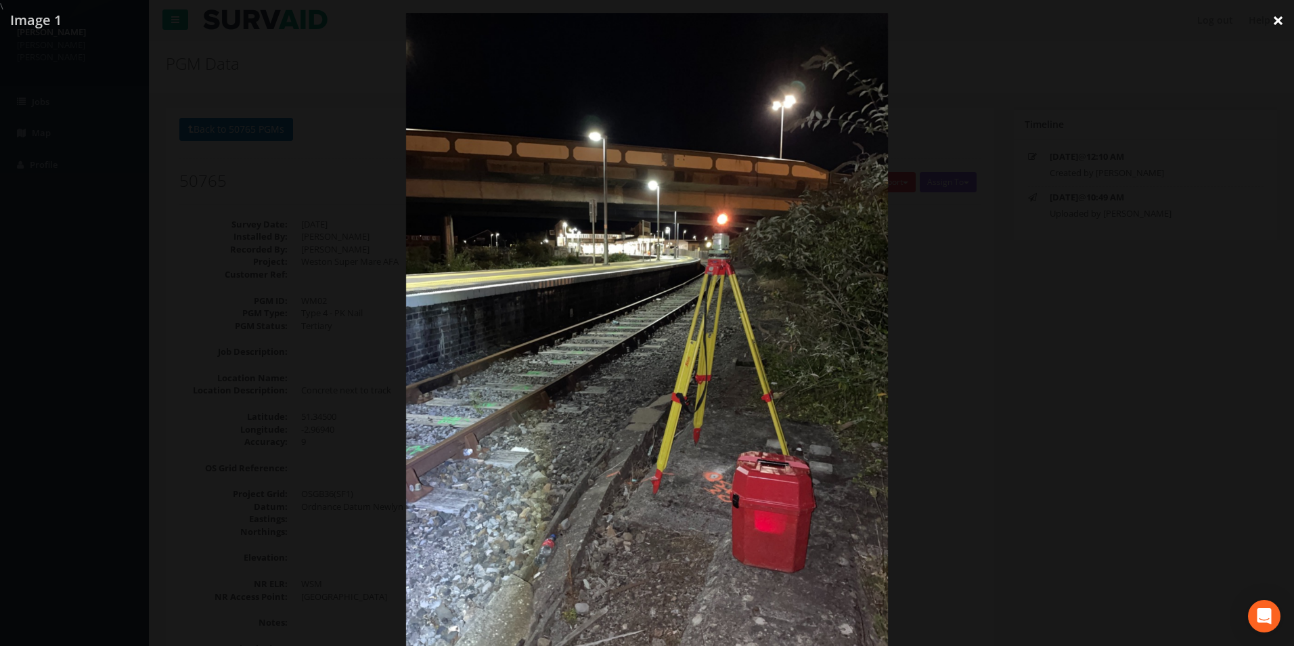
click at [1277, 28] on link "×" at bounding box center [1278, 20] width 32 height 41
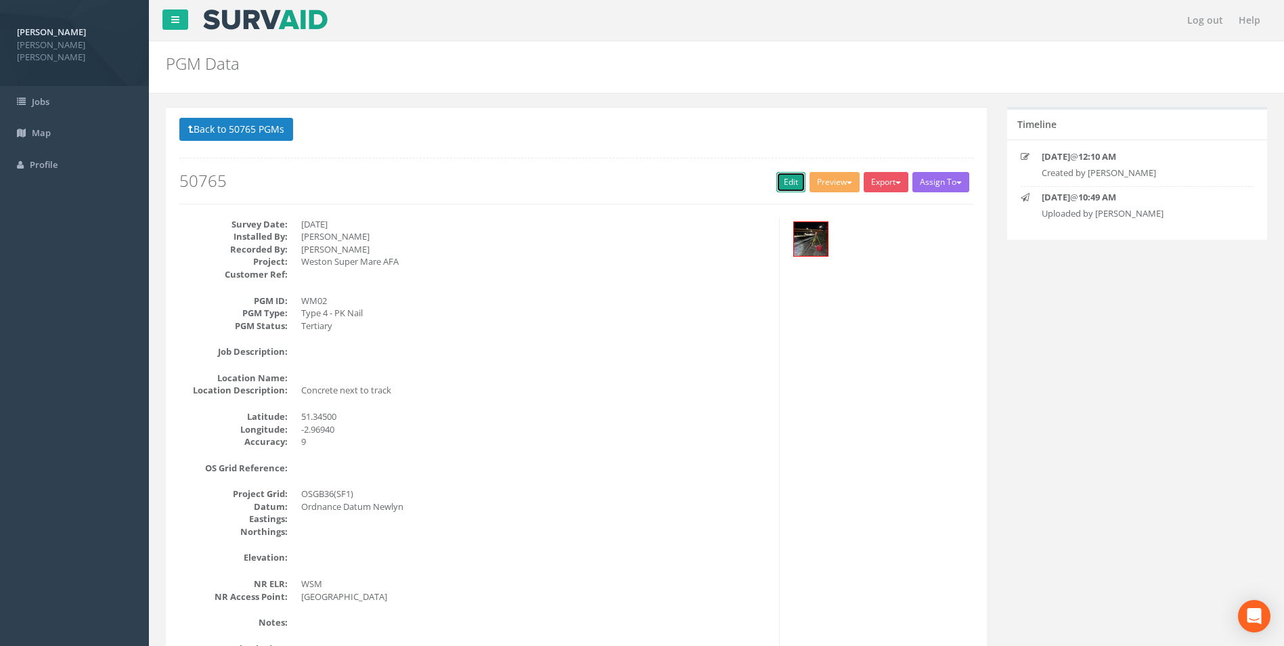
click at [796, 188] on link "Edit" at bounding box center [790, 182] width 29 height 20
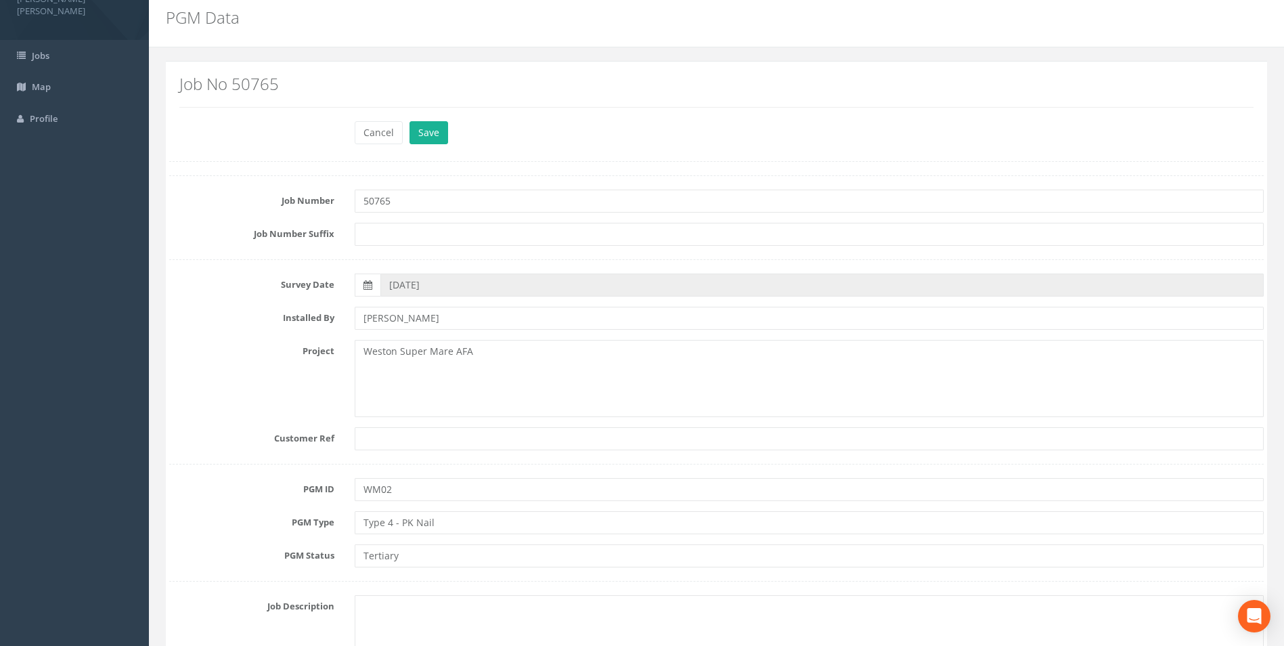
scroll to position [68, 0]
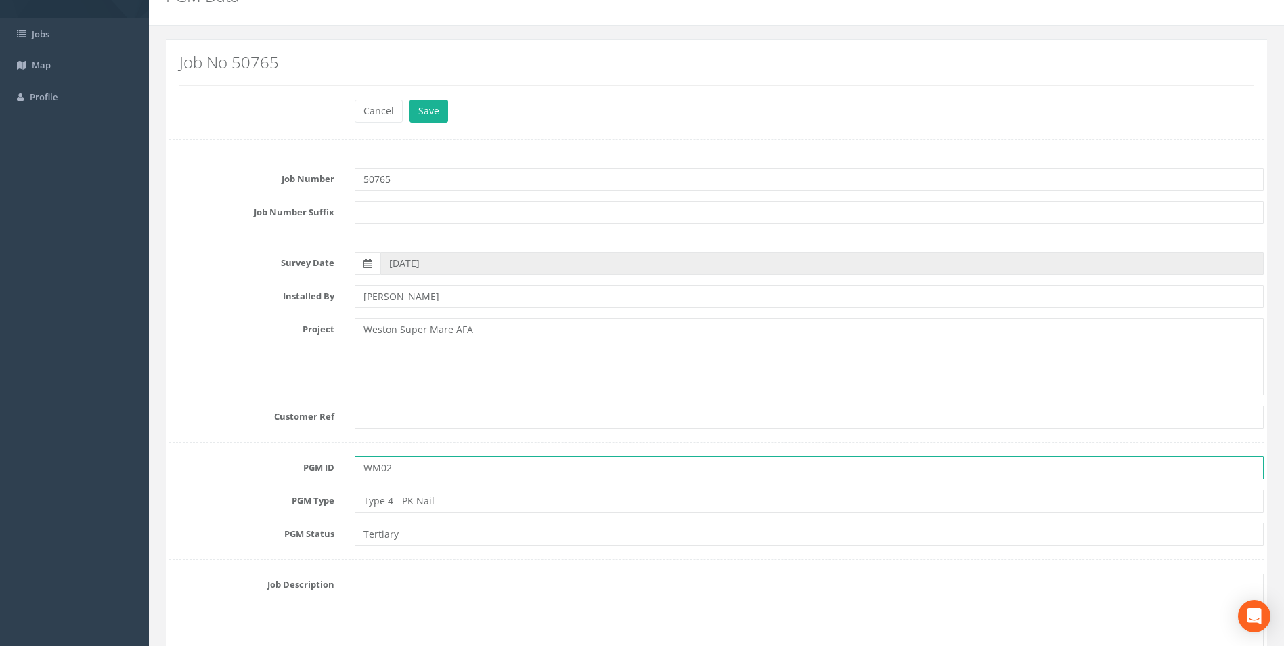
drag, startPoint x: 436, startPoint y: 468, endPoint x: 273, endPoint y: 469, distance: 163.1
click at [274, 469] on div "PGM ID WM02" at bounding box center [716, 467] width 1114 height 23
type input "WSM02"
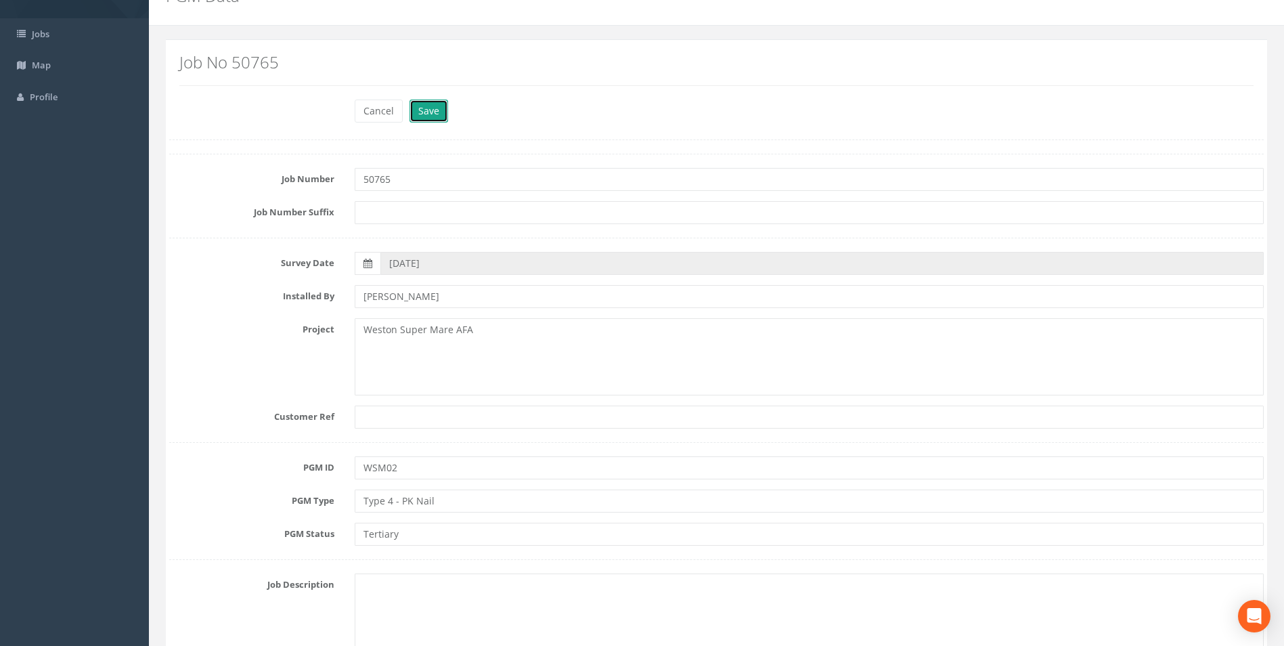
click at [426, 106] on button "Save" at bounding box center [428, 110] width 39 height 23
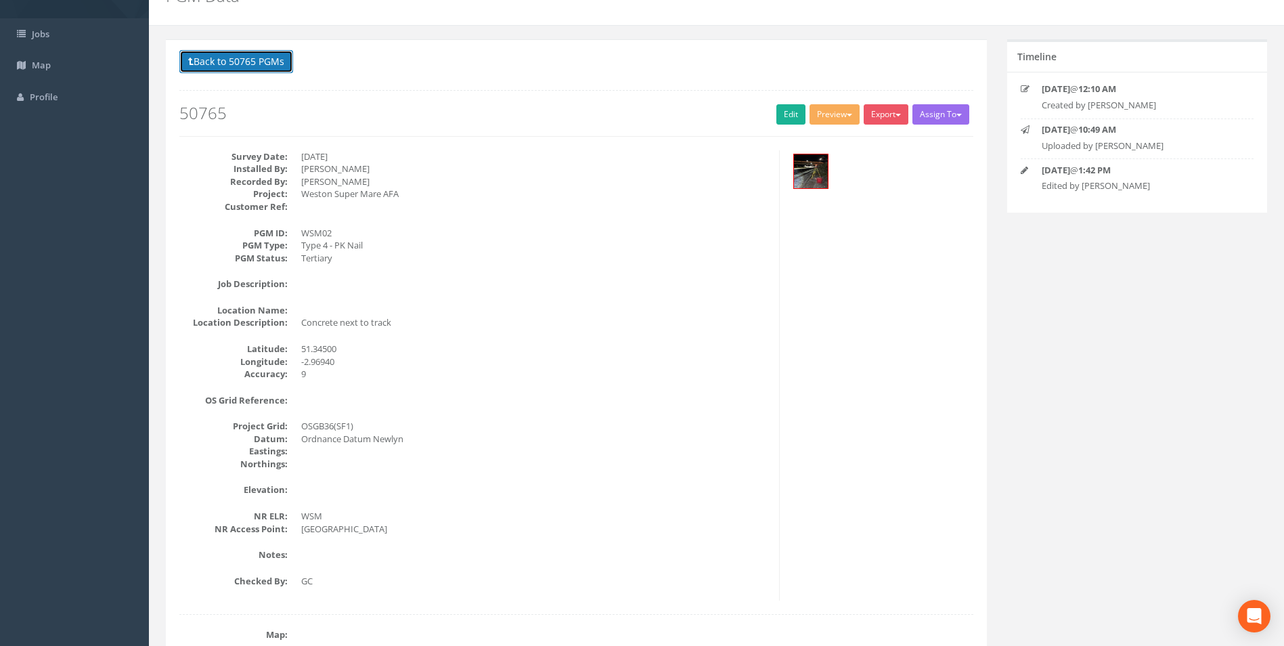
click at [251, 64] on button "Back to 50765 PGMs" at bounding box center [236, 61] width 114 height 23
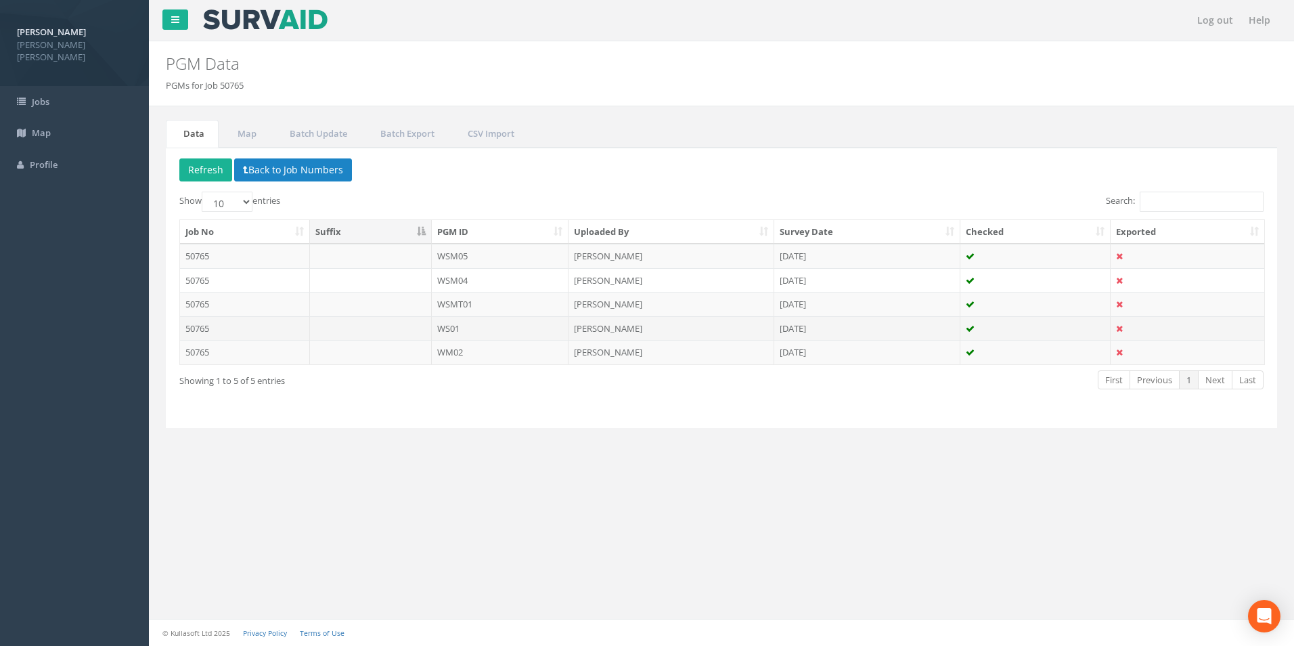
click at [476, 329] on td "WS01" at bounding box center [500, 328] width 137 height 24
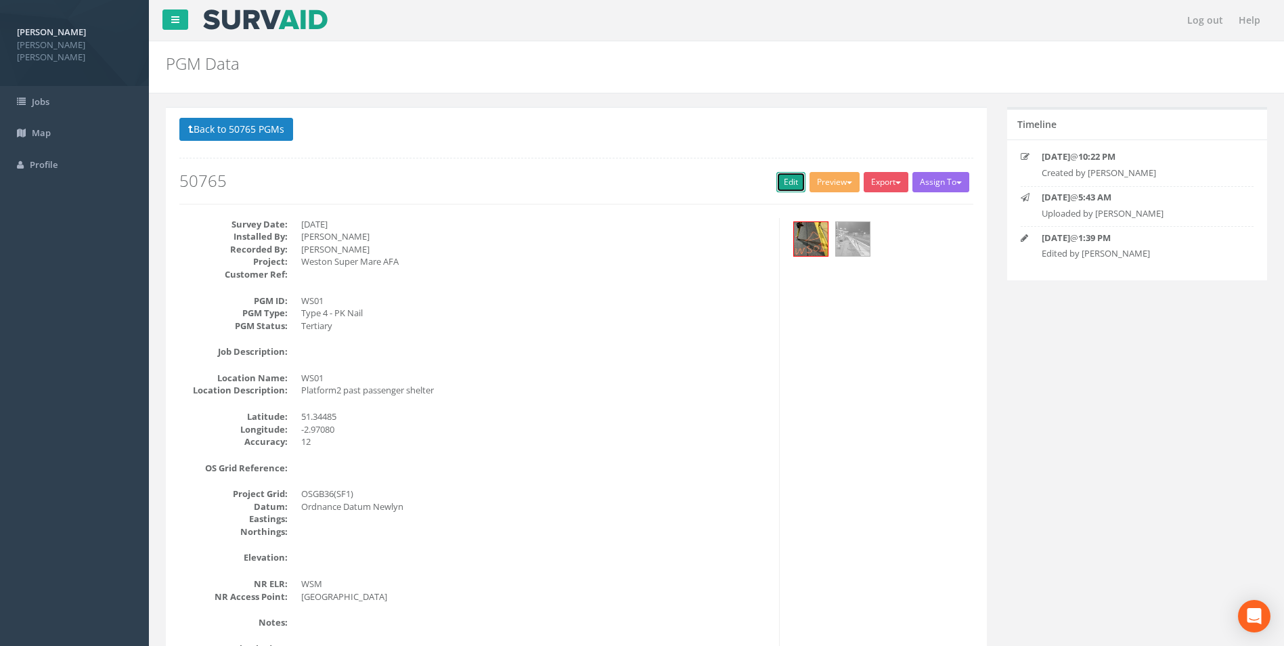
click at [787, 181] on link "Edit" at bounding box center [790, 182] width 29 height 20
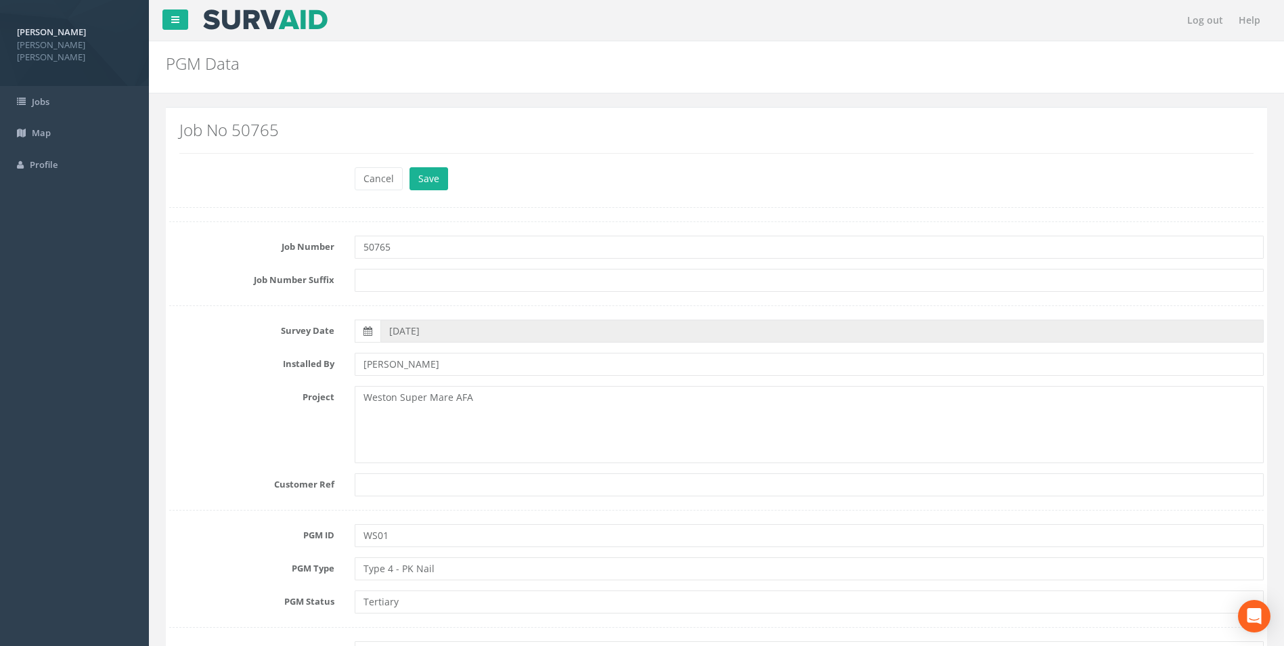
scroll to position [68, 0]
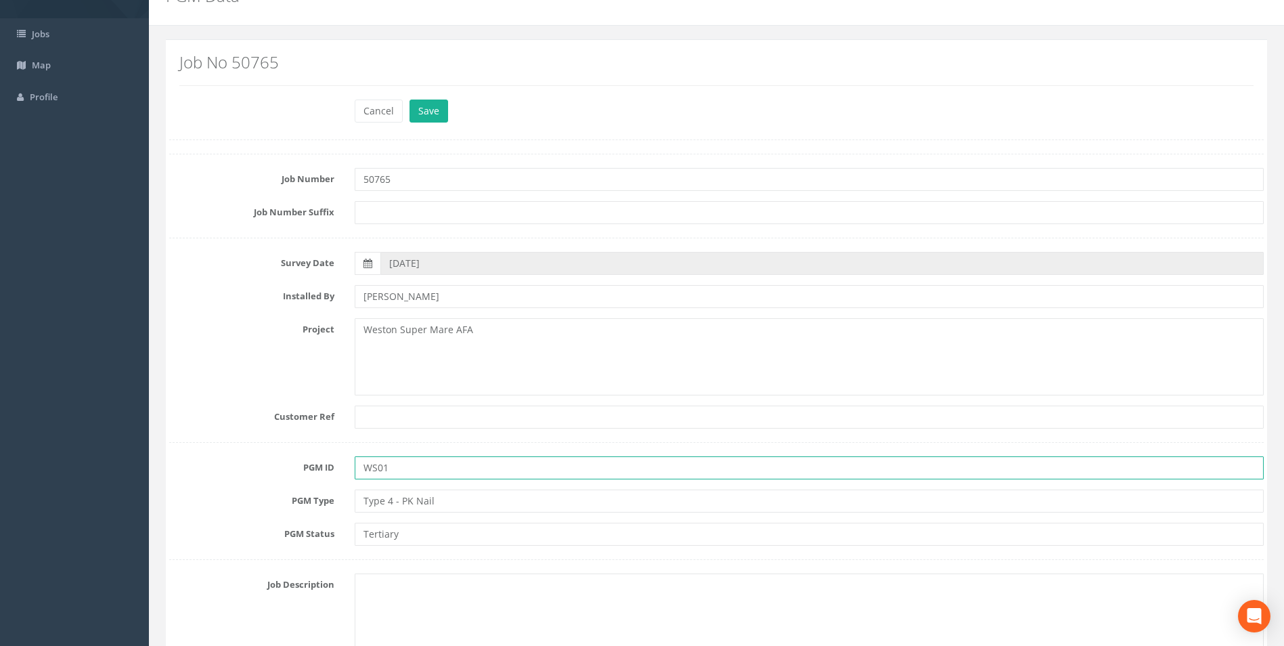
click at [377, 467] on input "WS01" at bounding box center [809, 467] width 909 height 23
type input "WSM01"
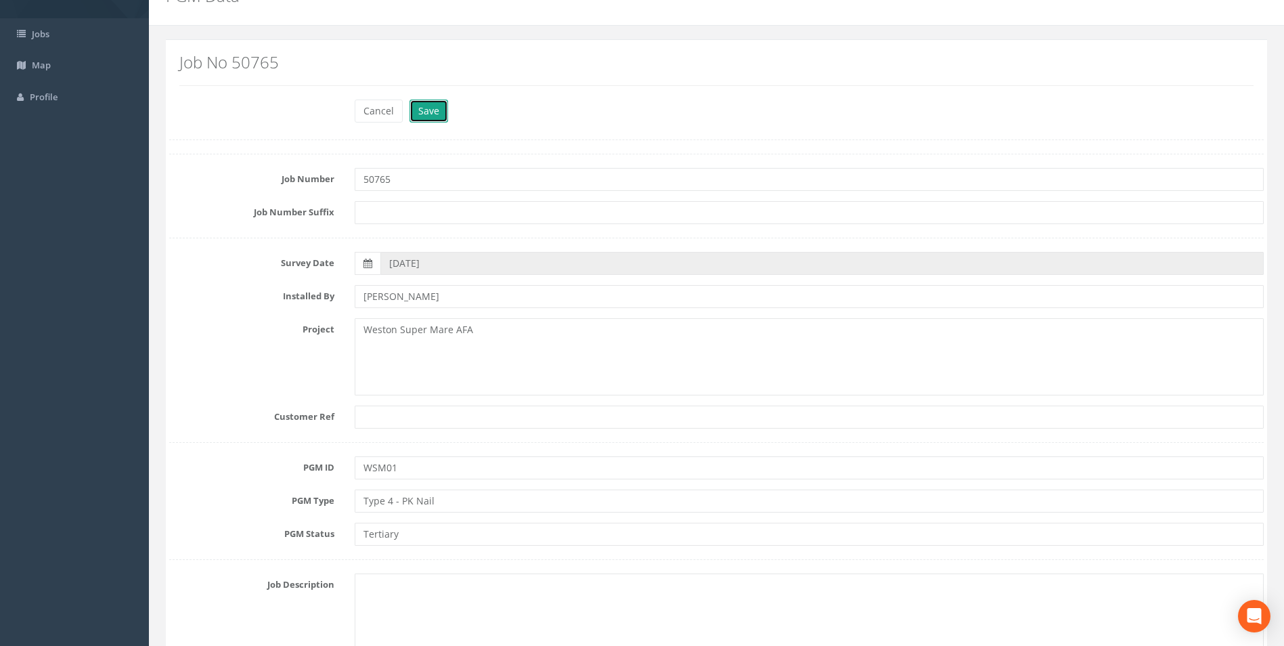
click at [434, 106] on button "Save" at bounding box center [428, 110] width 39 height 23
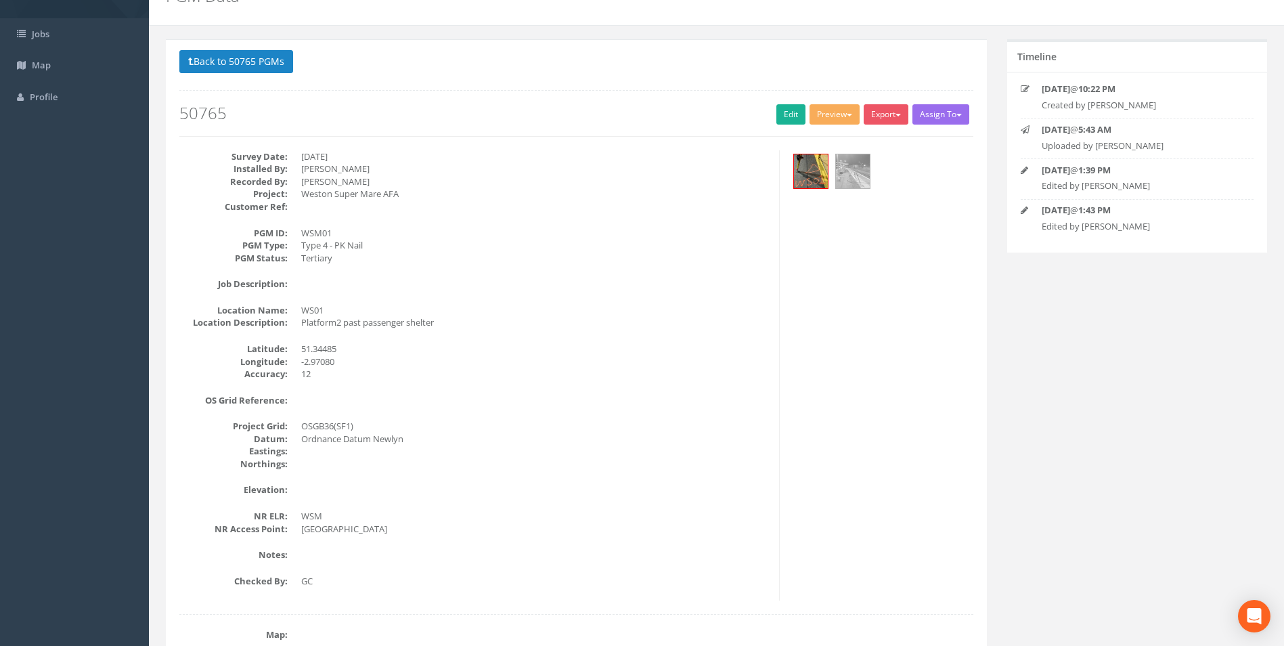
scroll to position [0, 0]
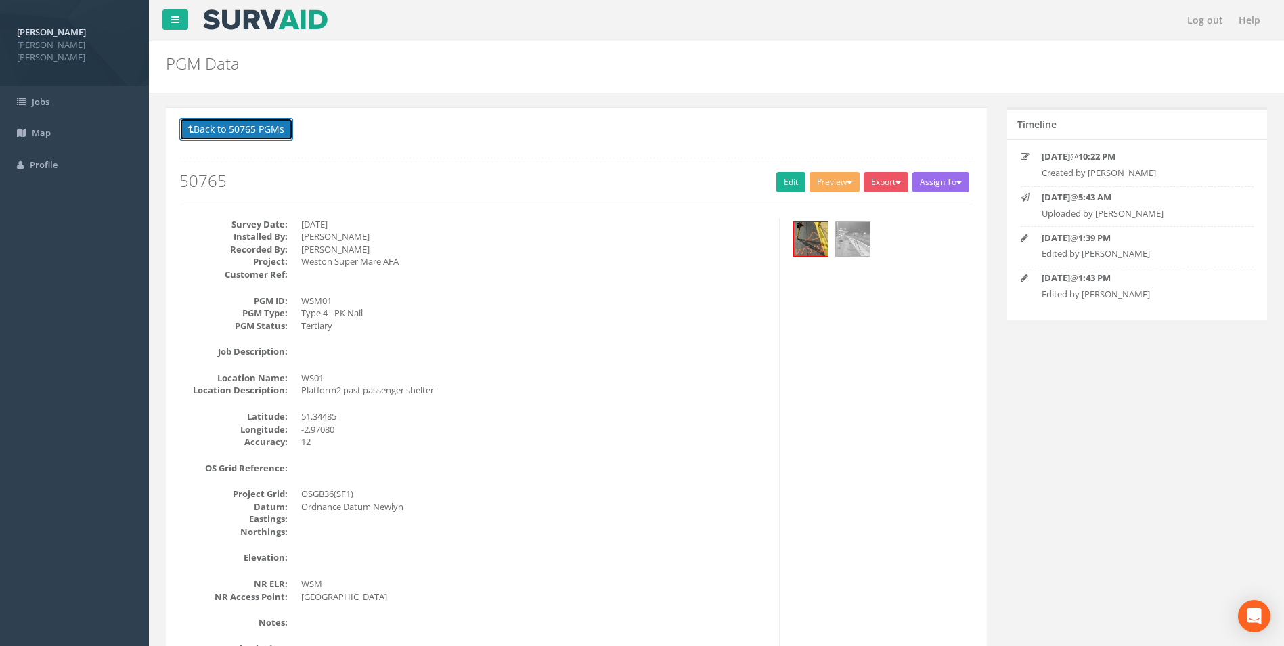
click at [236, 137] on button "Back to 50765 PGMs" at bounding box center [236, 129] width 114 height 23
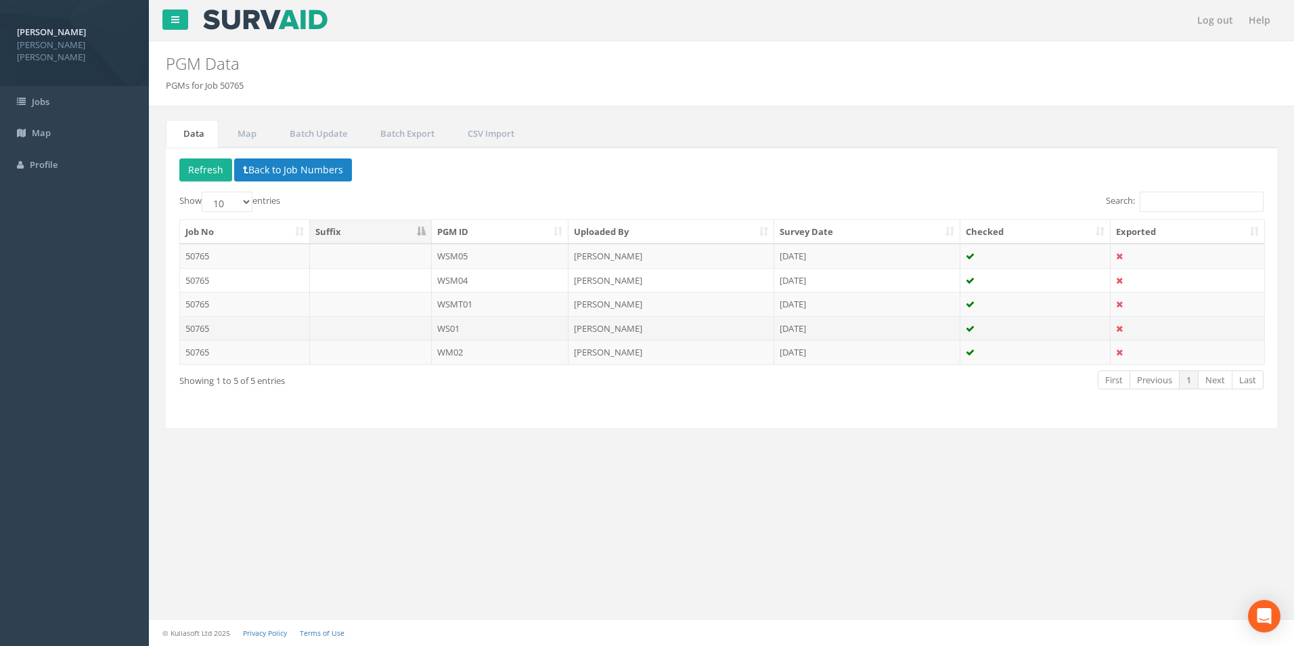
click at [470, 328] on td "WS01" at bounding box center [500, 328] width 137 height 24
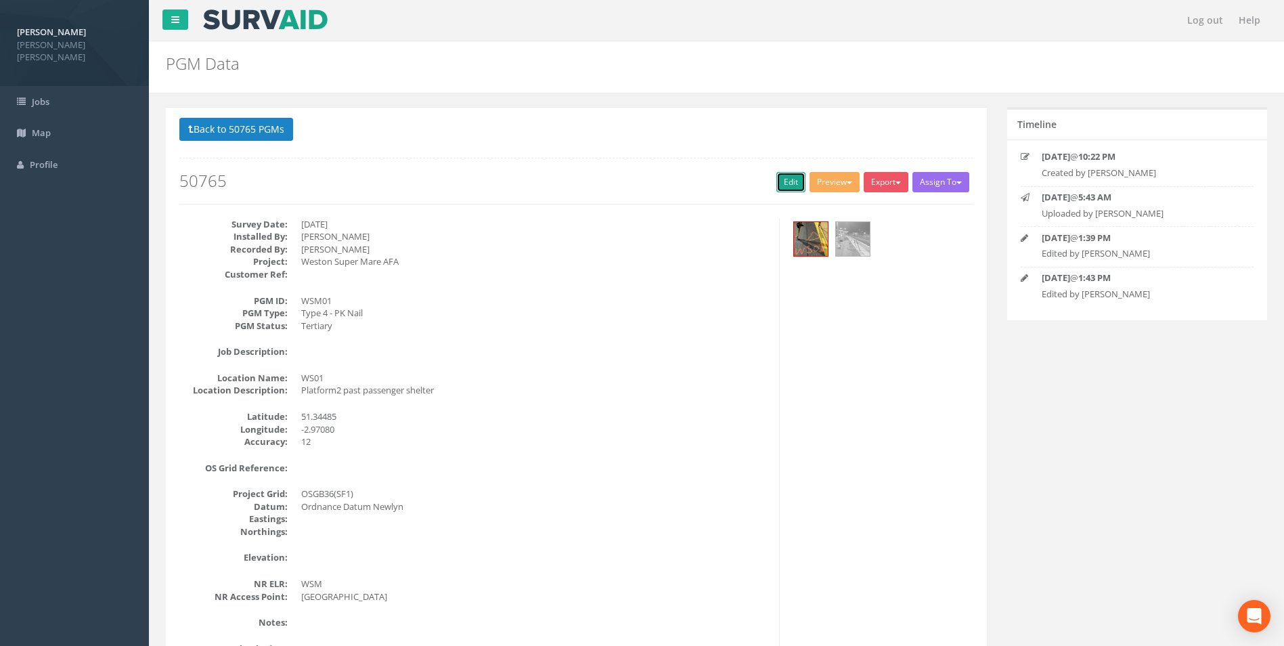
click at [776, 181] on link "Edit" at bounding box center [790, 182] width 29 height 20
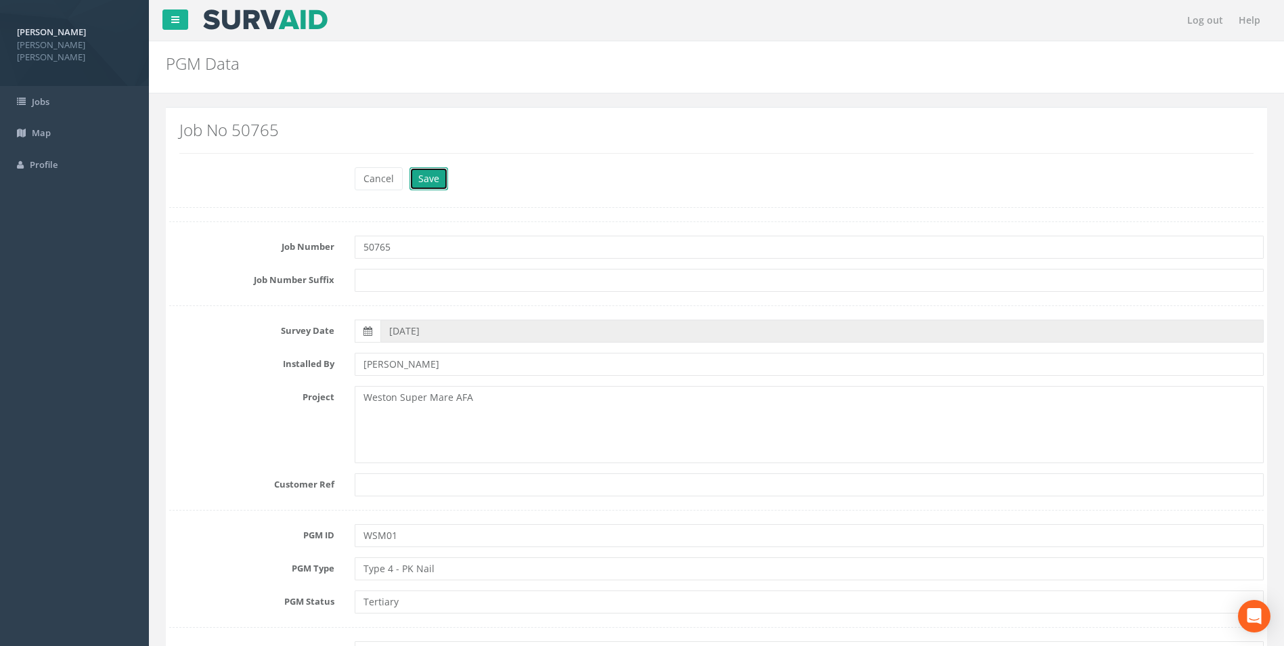
click at [432, 175] on button "Save" at bounding box center [428, 178] width 39 height 23
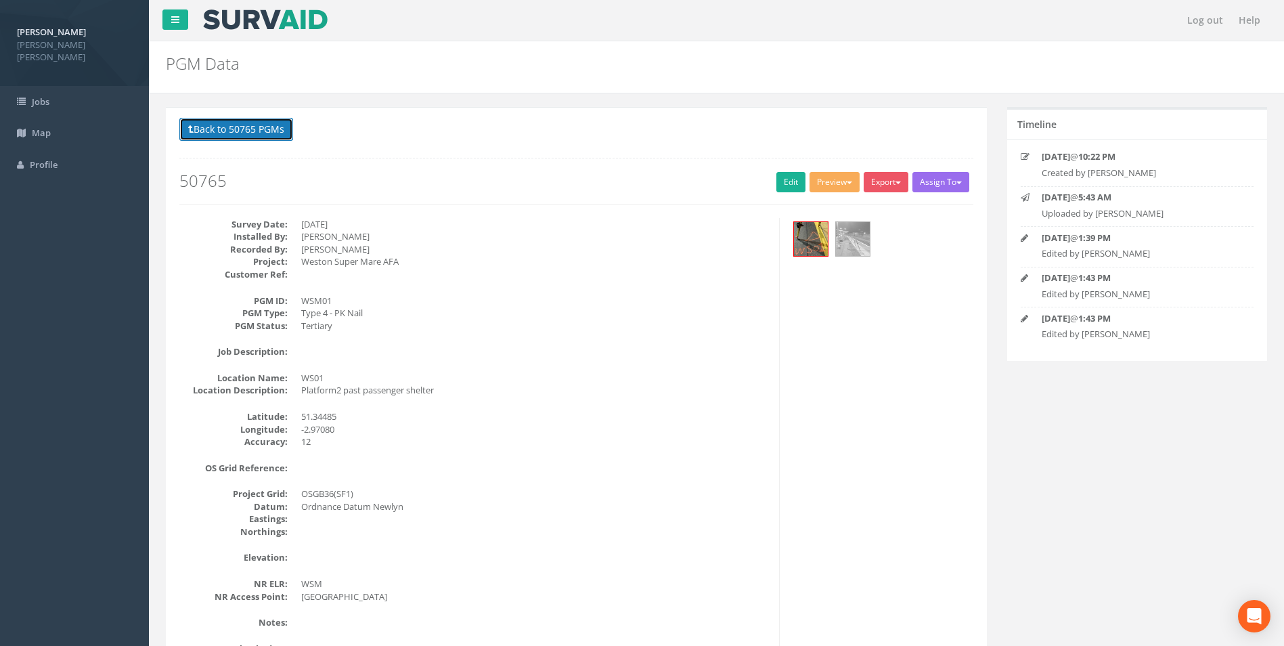
click at [259, 133] on button "Back to 50765 PGMs" at bounding box center [236, 129] width 114 height 23
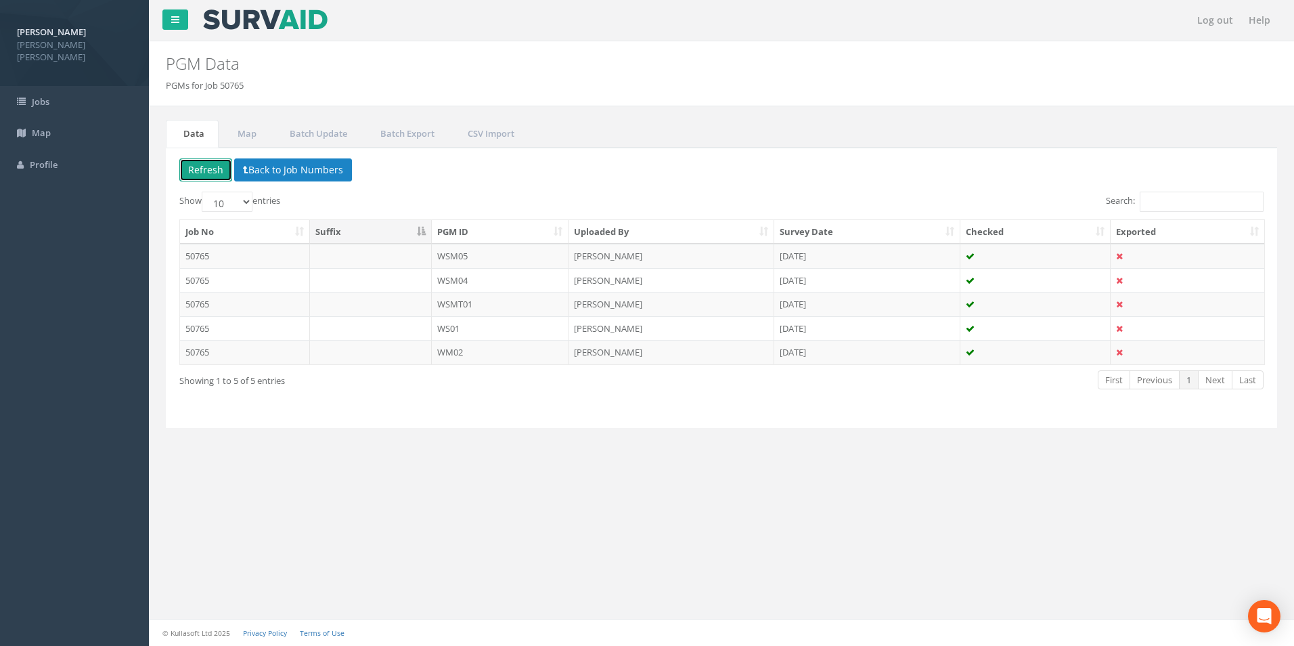
click at [212, 168] on button "Refresh" at bounding box center [205, 169] width 53 height 23
click at [499, 308] on td "WSMT01" at bounding box center [500, 304] width 137 height 24
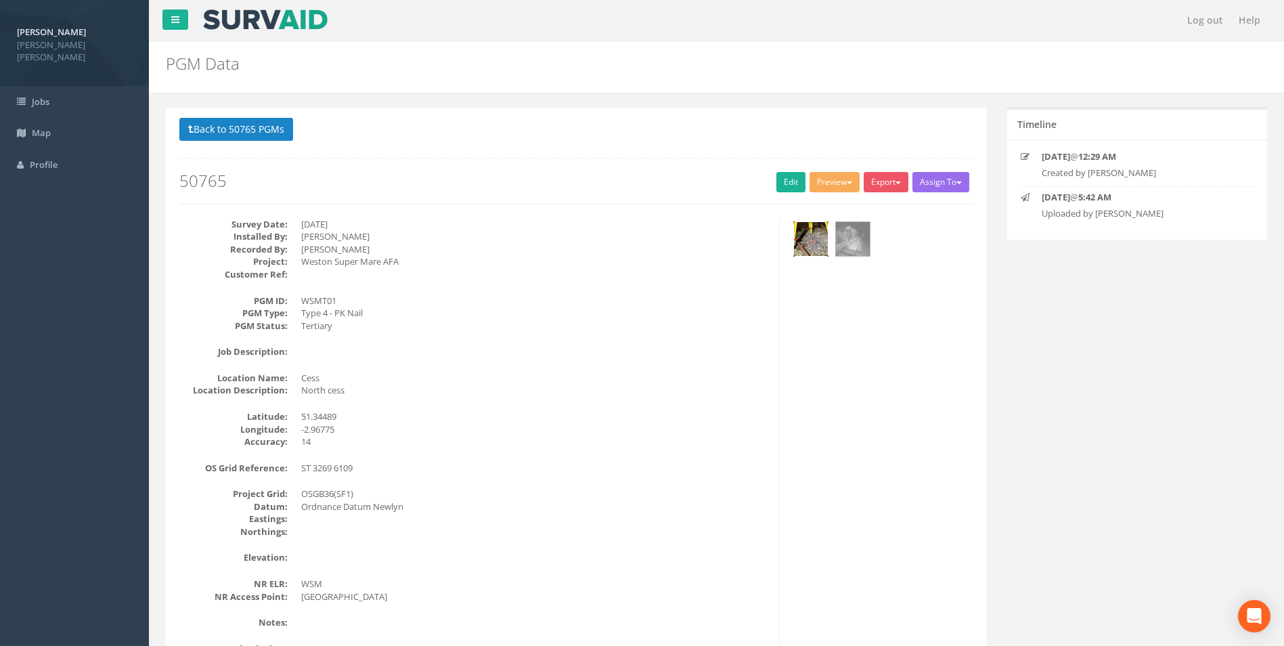
click at [805, 233] on img at bounding box center [811, 239] width 34 height 34
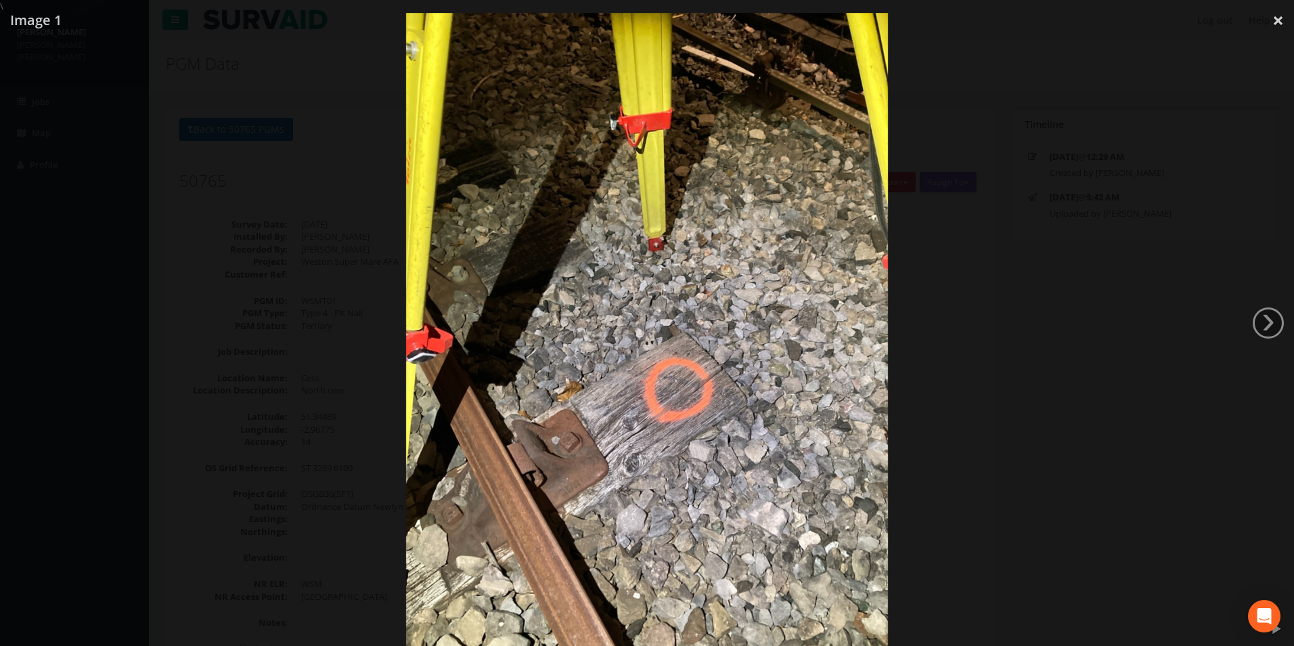
click at [1271, 316] on link "›" at bounding box center [1268, 322] width 31 height 31
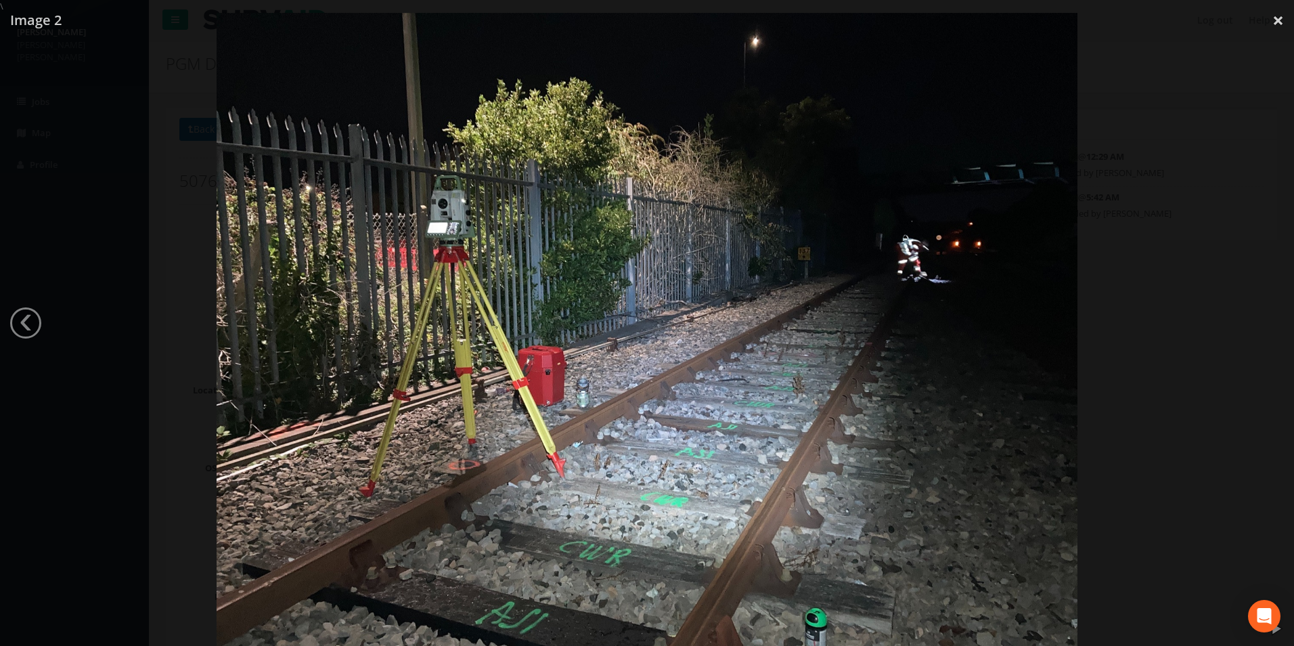
drag, startPoint x: 1278, startPoint y: 25, endPoint x: 1211, endPoint y: 28, distance: 67.7
click at [1278, 24] on link "×" at bounding box center [1278, 20] width 32 height 41
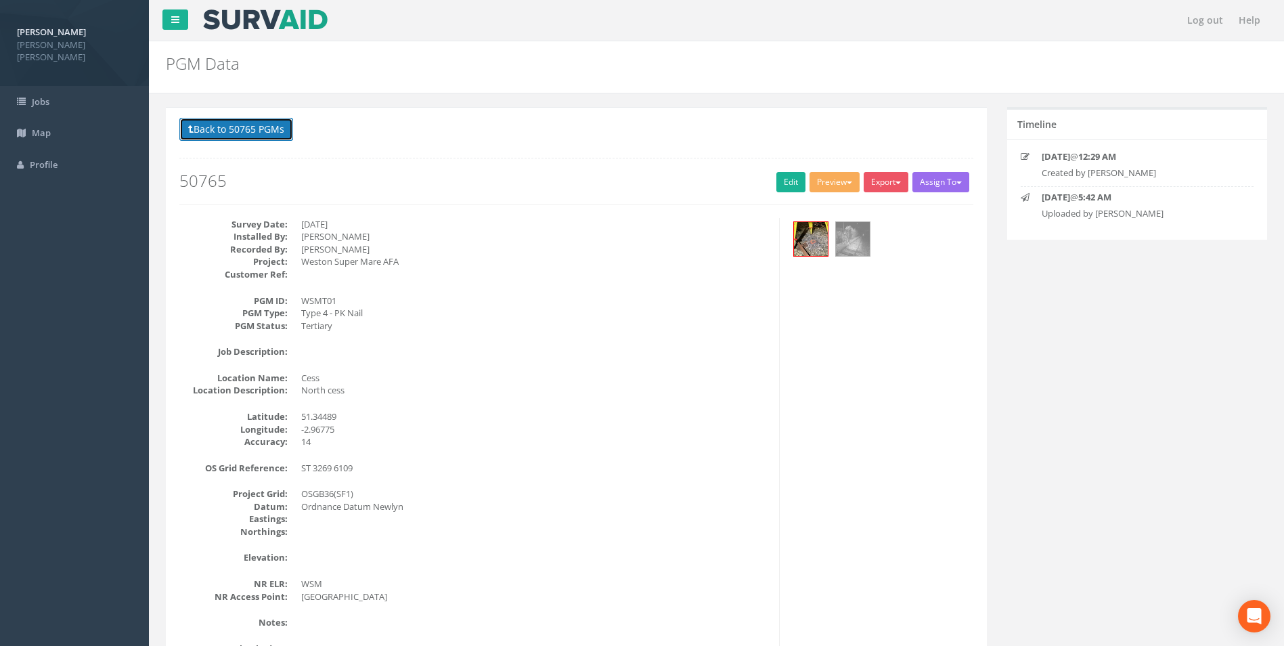
click at [254, 130] on button "Back to 50765 PGMs" at bounding box center [236, 129] width 114 height 23
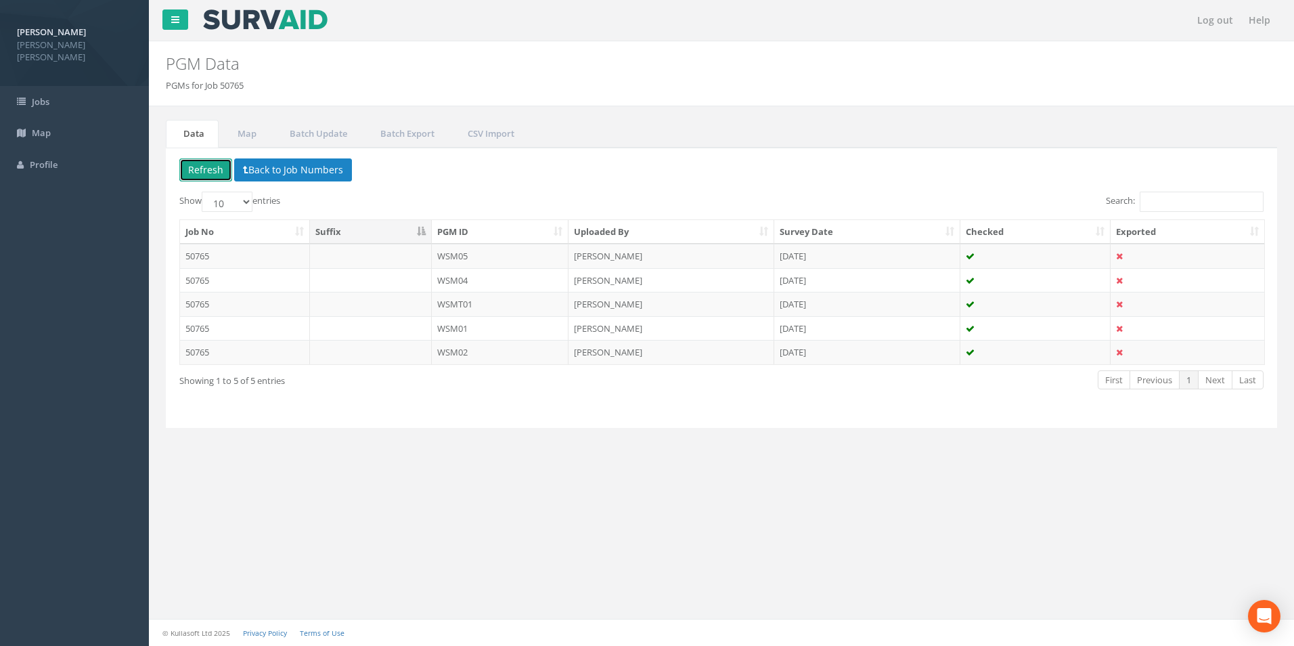
click at [202, 173] on button "Refresh" at bounding box center [205, 169] width 53 height 23
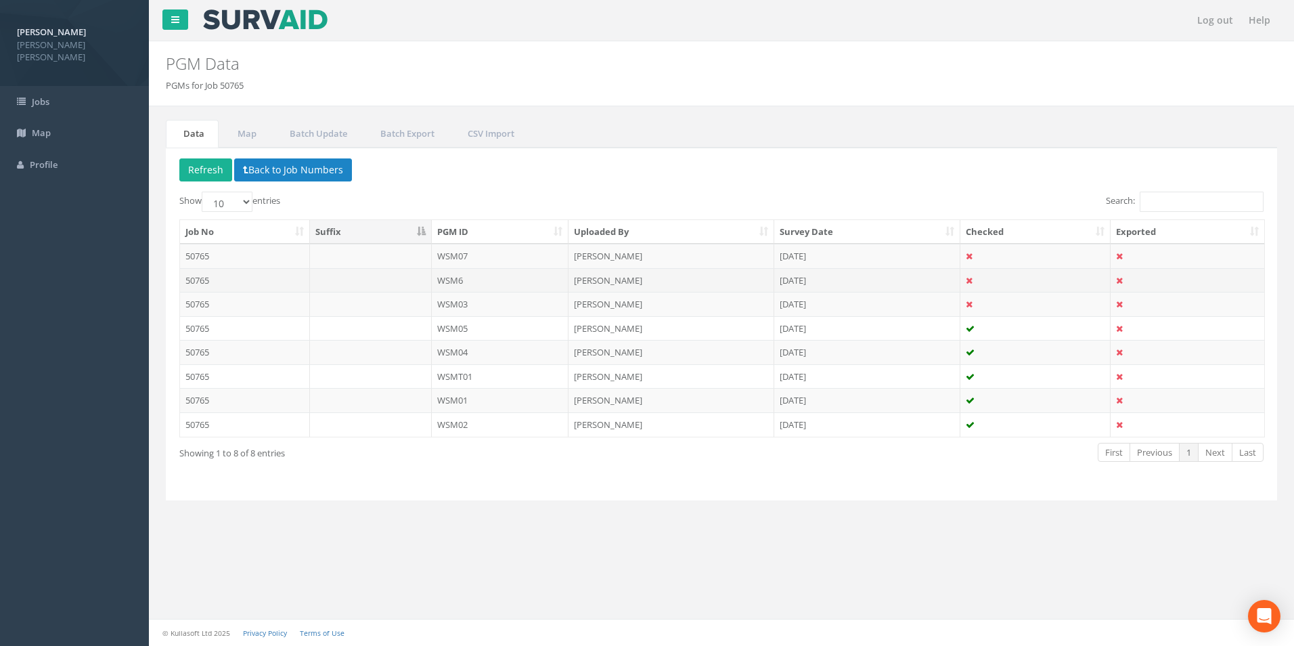
click at [471, 280] on td "WSM6" at bounding box center [500, 280] width 137 height 24
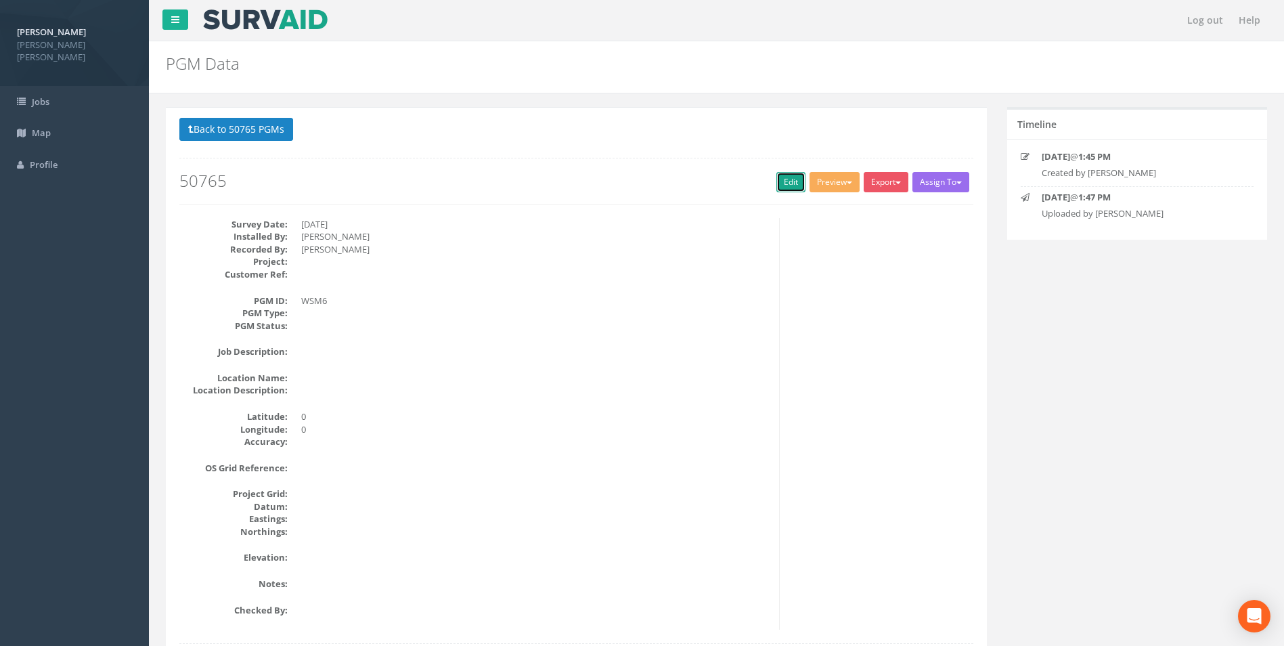
click at [792, 179] on link "Edit" at bounding box center [790, 182] width 29 height 20
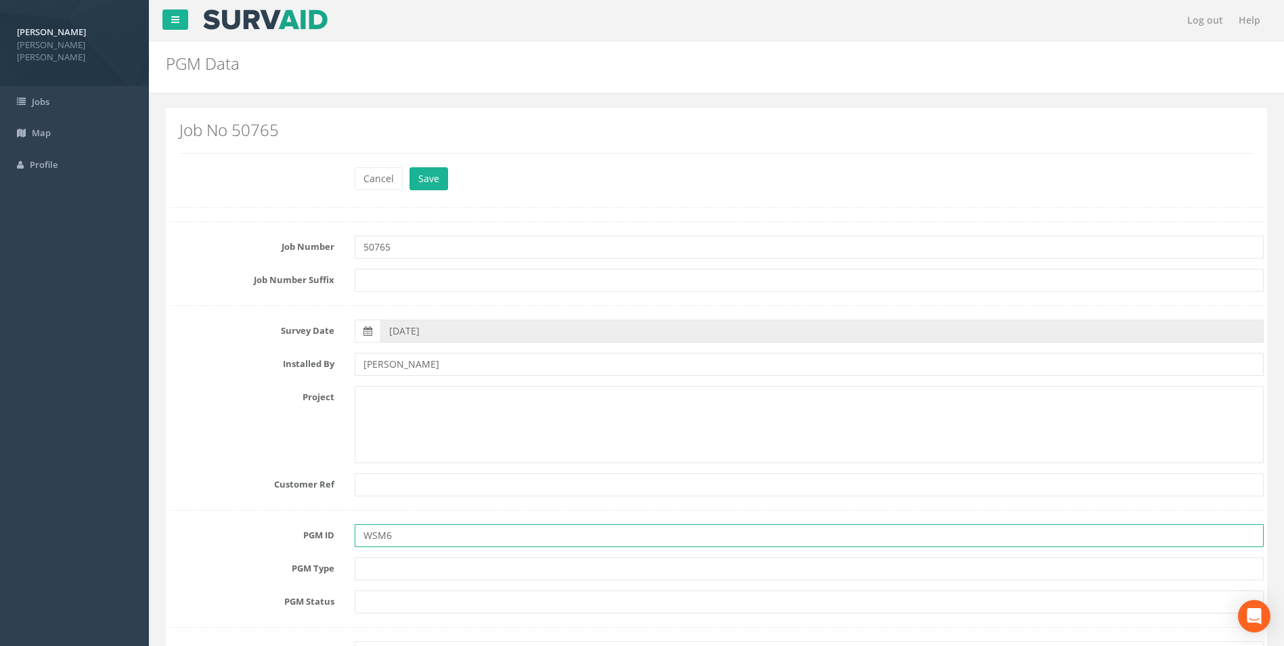
click at [384, 537] on input "WSM6" at bounding box center [809, 535] width 909 height 23
type input "WSM06"
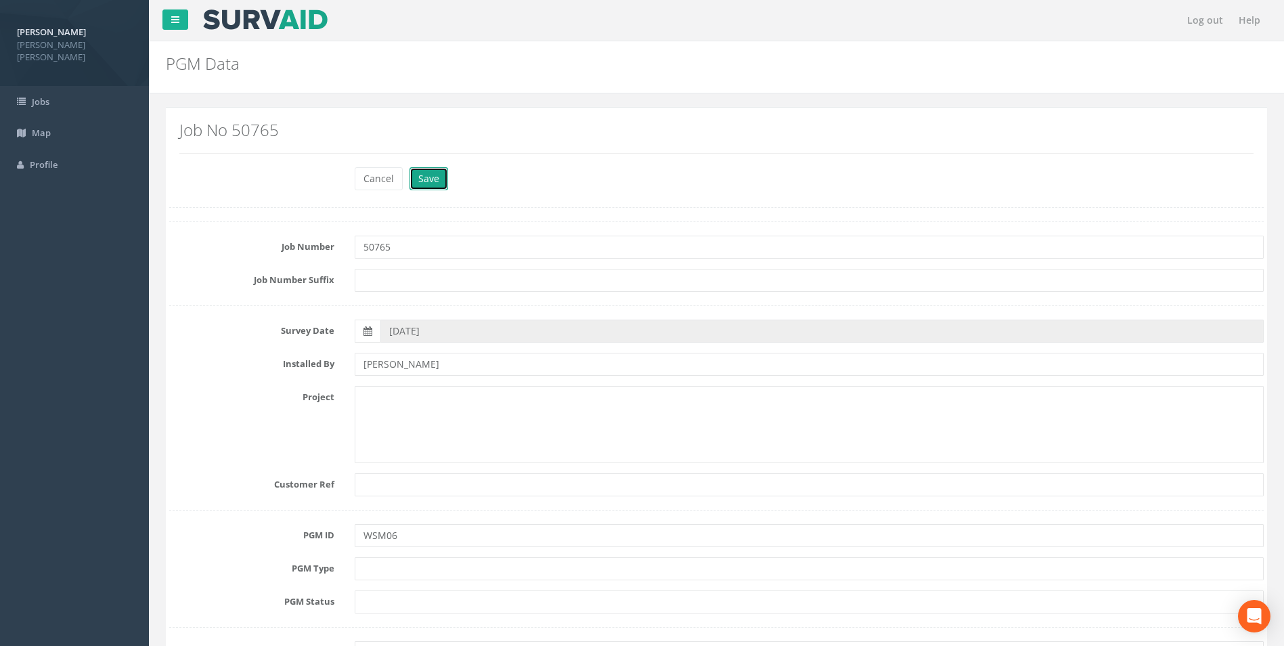
click at [419, 185] on button "Save" at bounding box center [428, 178] width 39 height 23
